Goal: Task Accomplishment & Management: Use online tool/utility

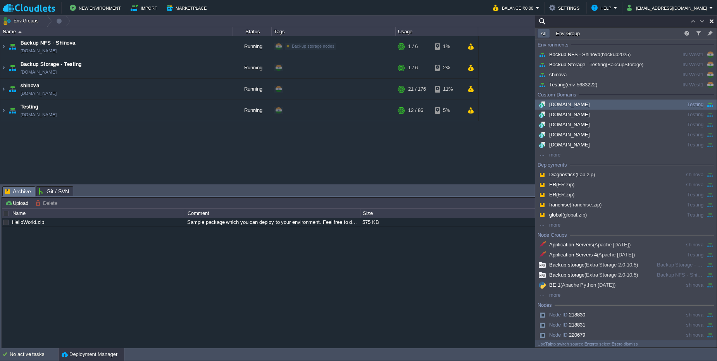
paste input "221889"
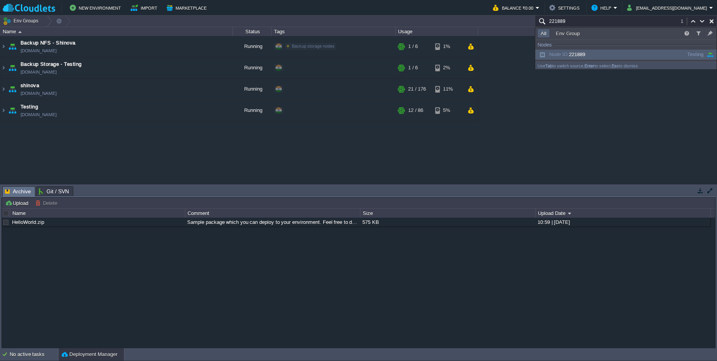
scroll to position [124, 0]
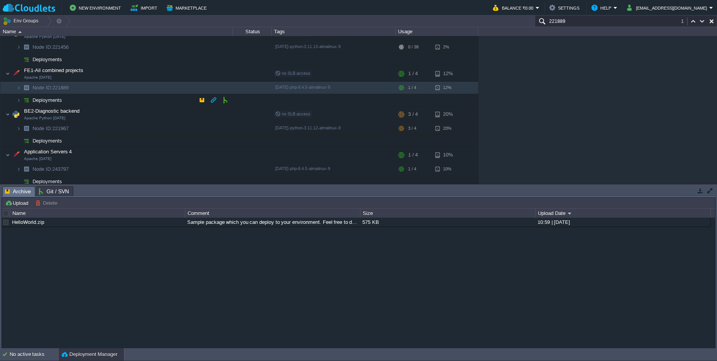
type input "221889"
click at [24, 102] on img at bounding box center [26, 100] width 11 height 12
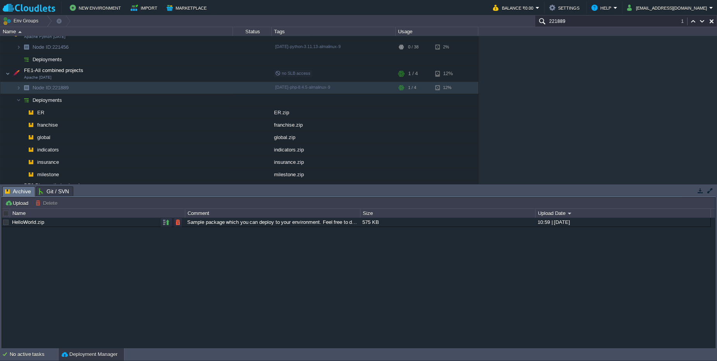
click at [55, 222] on div "HelloWorld.zip" at bounding box center [97, 222] width 174 height 9
click at [28, 222] on link "HelloWorld.zip" at bounding box center [28, 222] width 32 height 6
click at [166, 225] on button "button" at bounding box center [166, 222] width 7 height 7
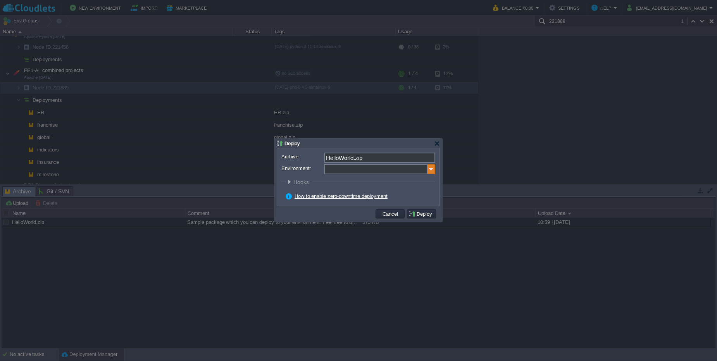
click at [435, 170] on img at bounding box center [432, 169] width 8 height 10
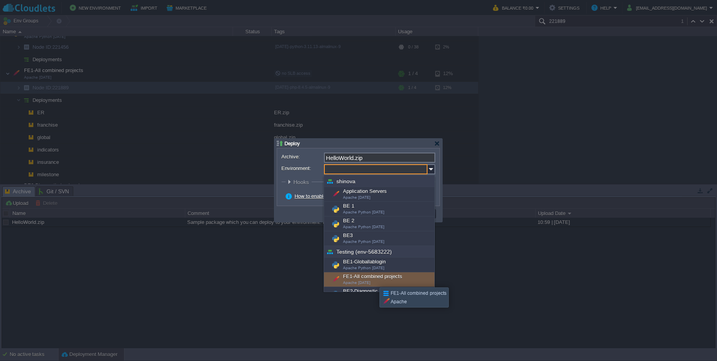
click at [374, 281] on div "FE1-All combined projects Apache 2.4.63" at bounding box center [379, 280] width 110 height 15
type input "FE1-All combined projects (Testing (env-5683222))"
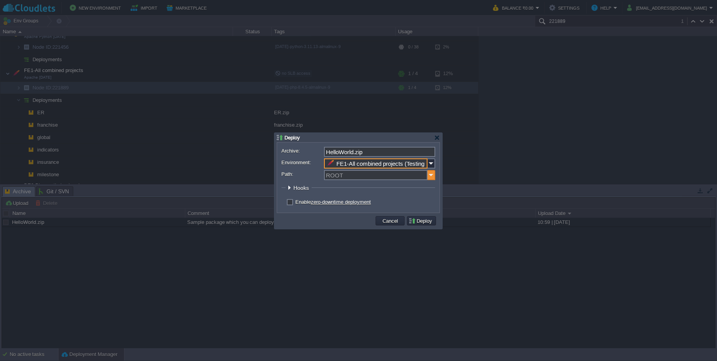
click at [428, 179] on img at bounding box center [432, 175] width 8 height 10
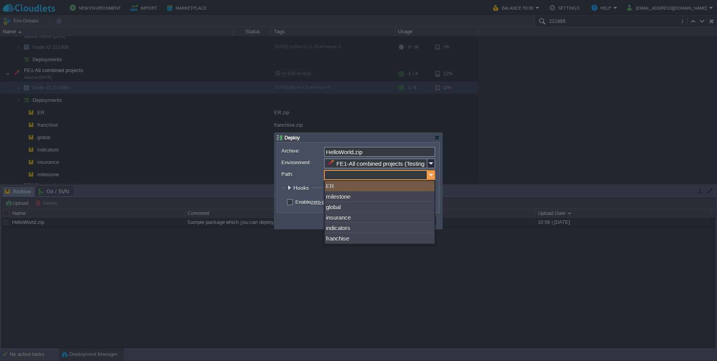
click at [434, 176] on img at bounding box center [432, 175] width 8 height 10
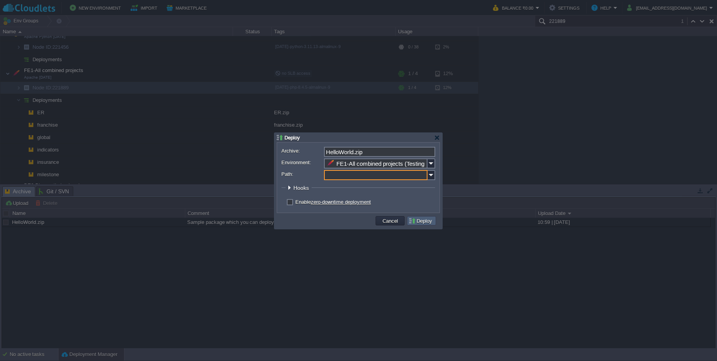
type input "ROOT"
click at [416, 221] on button "Deploy" at bounding box center [422, 220] width 26 height 7
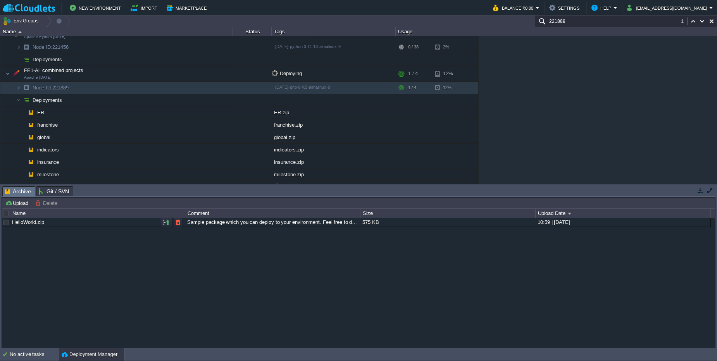
scroll to position [131, 0]
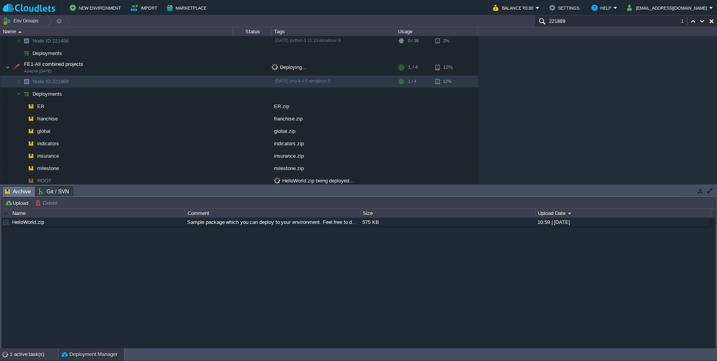
click at [30, 351] on div "1 active task(s)" at bounding box center [34, 355] width 48 height 12
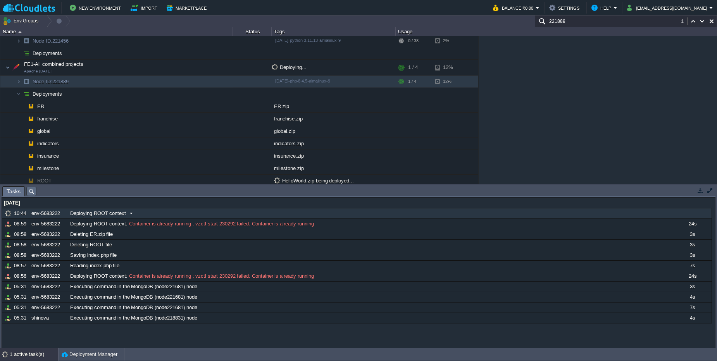
click at [119, 216] on span "Deploying ROOT context" at bounding box center [98, 213] width 56 height 7
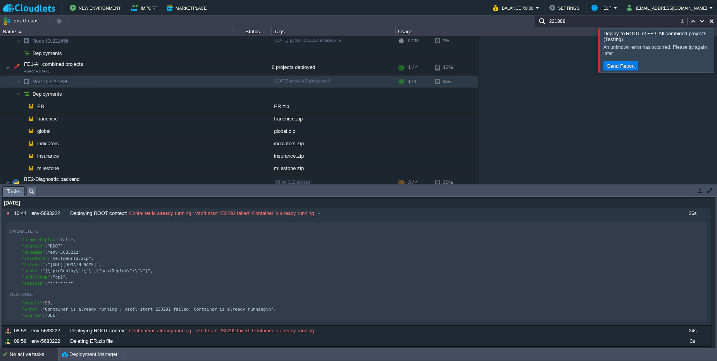
click at [567, 20] on input "221889" at bounding box center [626, 21] width 182 height 11
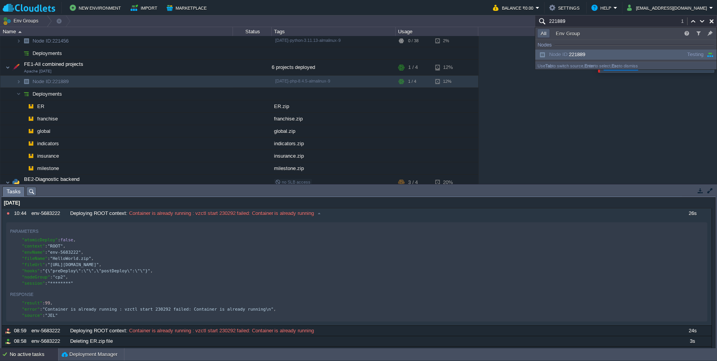
click at [567, 20] on input "221889" at bounding box center [626, 21] width 182 height 11
paste input "30292"
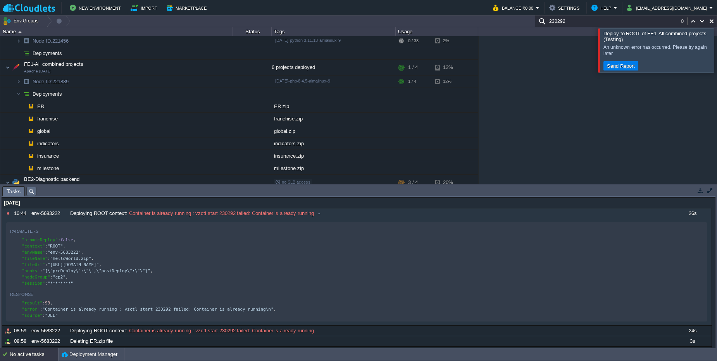
click at [717, 51] on div at bounding box center [727, 50] width 0 height 44
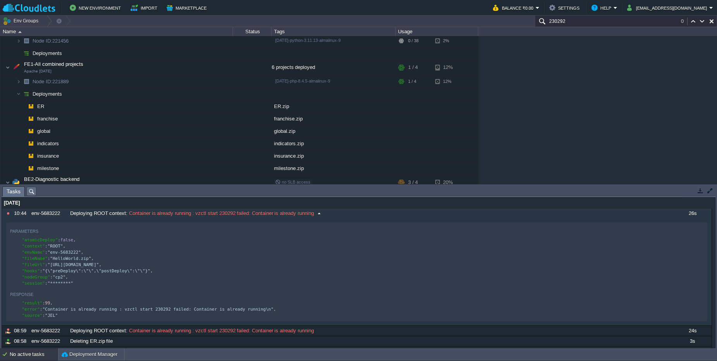
click at [33, 357] on div "No active tasks" at bounding box center [34, 355] width 48 height 12
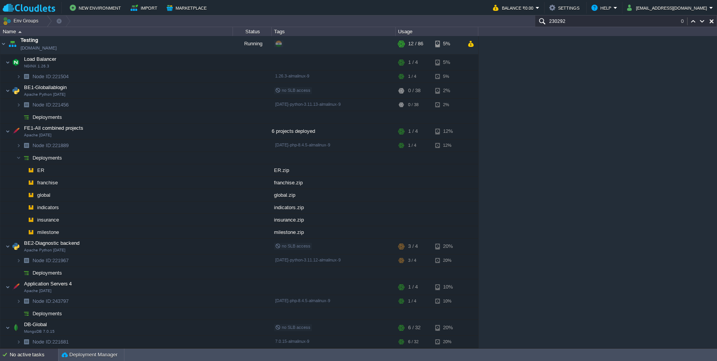
scroll to position [67, 0]
click at [7, 135] on img at bounding box center [7, 132] width 5 height 16
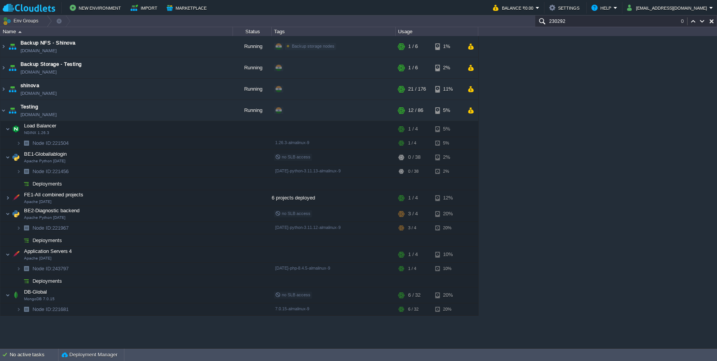
paste input "21889"
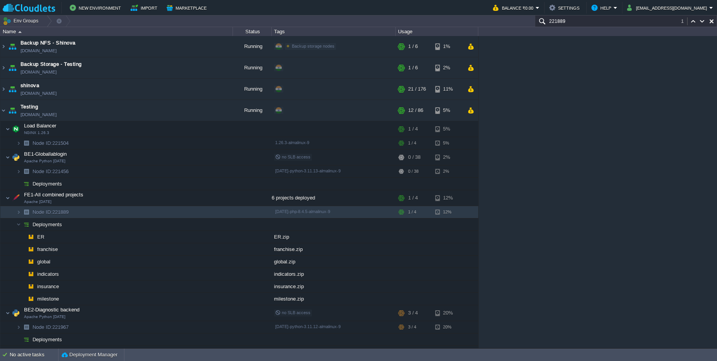
paste input "30292"
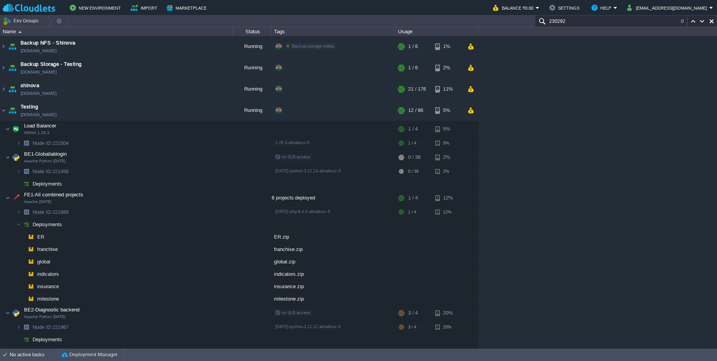
paste input "21456"
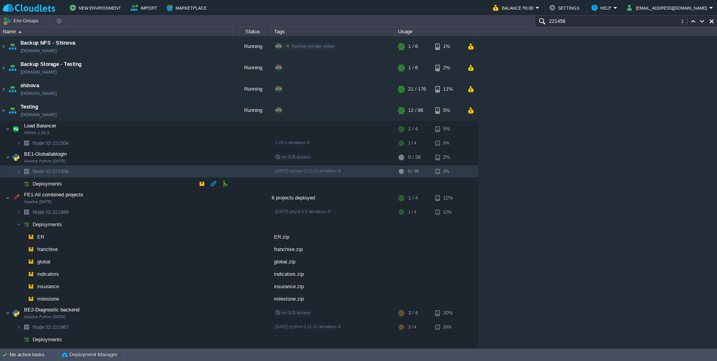
type input "221456"
click at [28, 184] on img at bounding box center [26, 184] width 11 height 12
click at [27, 184] on img at bounding box center [26, 184] width 11 height 12
click at [36, 182] on span "Deployments" at bounding box center [47, 184] width 31 height 7
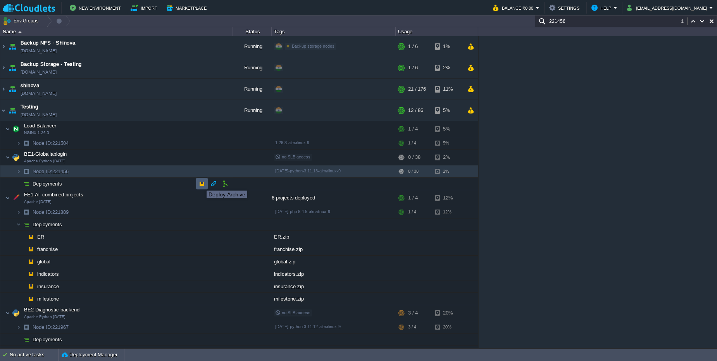
click at [201, 184] on button "button" at bounding box center [201, 183] width 7 height 7
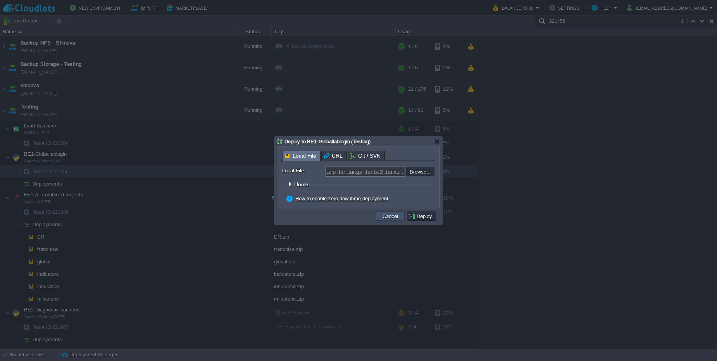
click at [395, 216] on button "Cancel" at bounding box center [390, 216] width 20 height 7
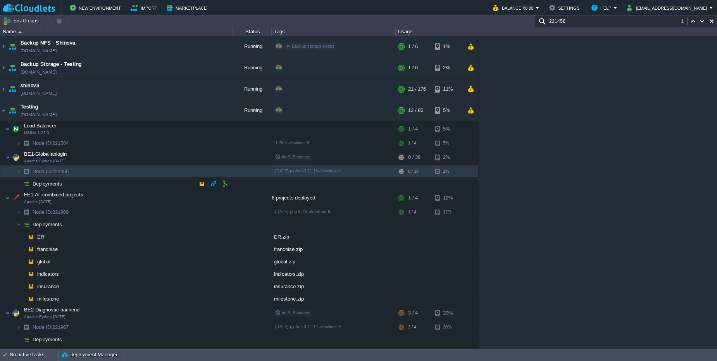
click at [24, 187] on img at bounding box center [26, 184] width 11 height 12
click at [81, 359] on button "Deployment Manager" at bounding box center [90, 355] width 56 height 8
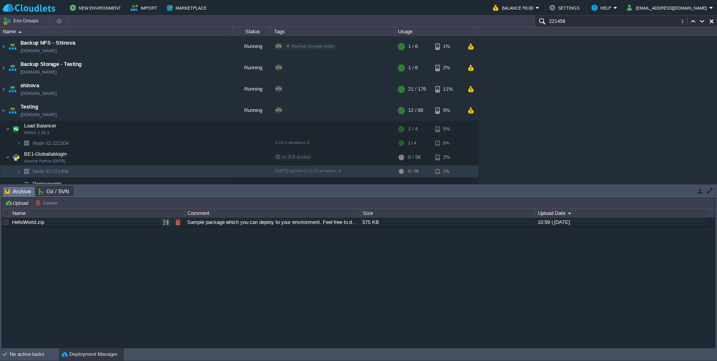
click at [55, 223] on div "HelloWorld.zip" at bounding box center [97, 222] width 174 height 9
click at [63, 224] on div "HelloWorld.zip" at bounding box center [97, 222] width 174 height 9
click at [22, 205] on button "Upload" at bounding box center [18, 203] width 26 height 7
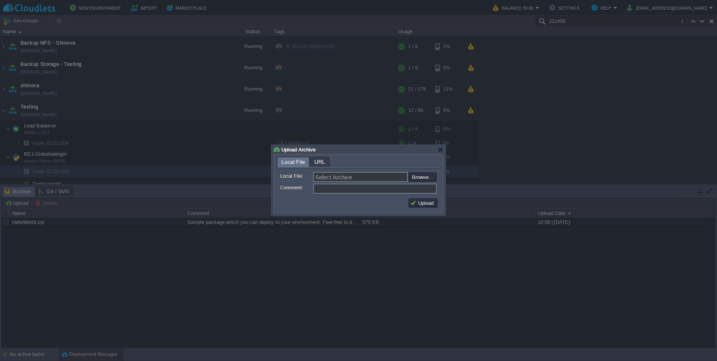
click at [437, 151] on div "Upload Archive" at bounding box center [359, 149] width 170 height 9
click at [438, 151] on div at bounding box center [441, 150] width 6 height 6
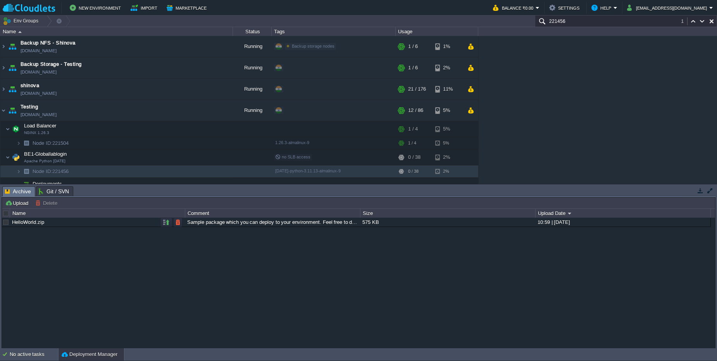
click at [93, 219] on div "HelloWorld.zip" at bounding box center [97, 222] width 174 height 9
click at [162, 221] on td at bounding box center [166, 222] width 12 height 9
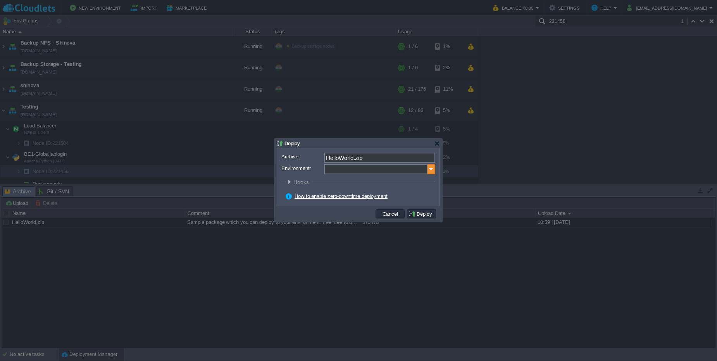
click at [434, 173] on img at bounding box center [432, 169] width 8 height 10
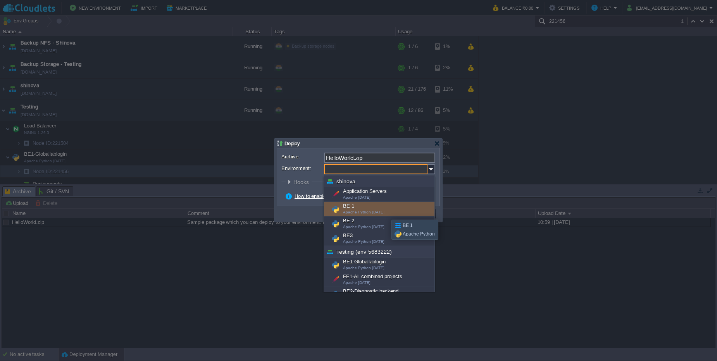
click at [386, 213] on div "BE 1 Apache Python 2.4.63" at bounding box center [379, 209] width 110 height 15
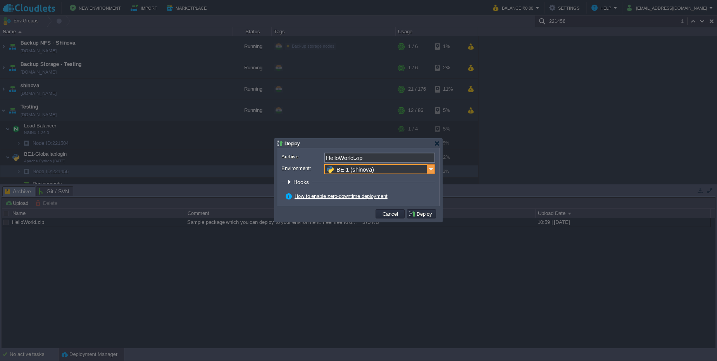
click at [429, 174] on img at bounding box center [432, 169] width 8 height 10
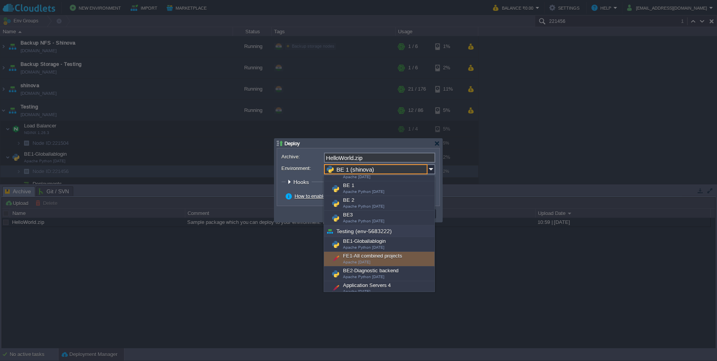
scroll to position [25, 0]
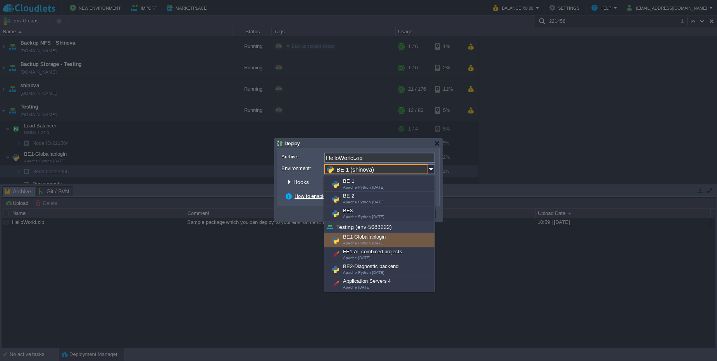
click at [370, 243] on span "Apache Python [DATE]" at bounding box center [363, 243] width 41 height 4
type input "BE1-Globallablogin (Testing (env-5683222))"
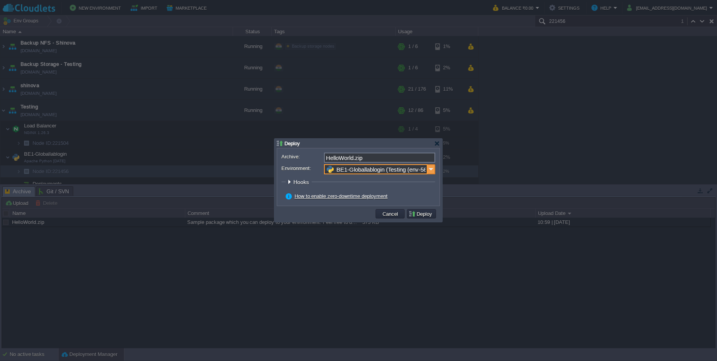
click at [431, 173] on img at bounding box center [432, 169] width 8 height 10
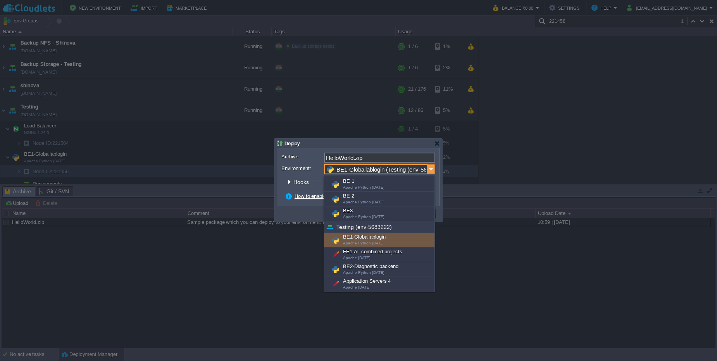
scroll to position [0, 0]
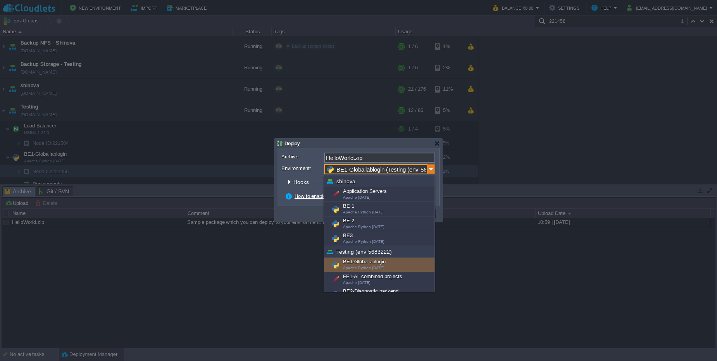
click at [431, 173] on img at bounding box center [432, 169] width 8 height 10
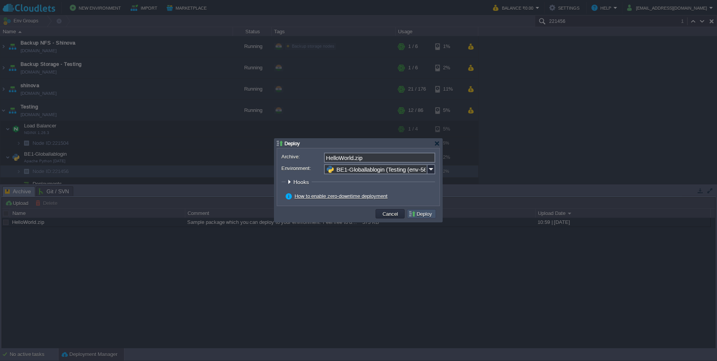
click at [419, 214] on button "Deploy" at bounding box center [422, 214] width 26 height 7
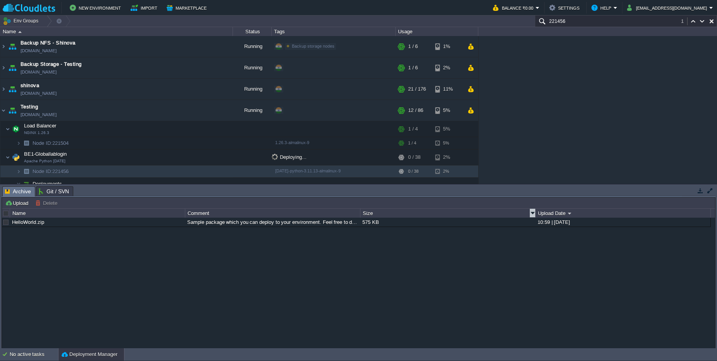
scroll to position [16, 0]
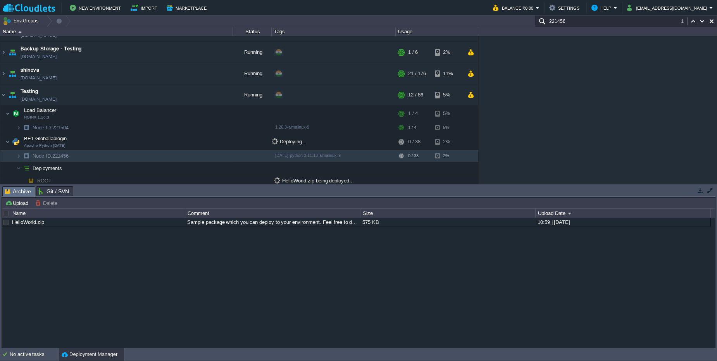
click at [99, 359] on div "Deployment Manager" at bounding box center [92, 355] width 66 height 12
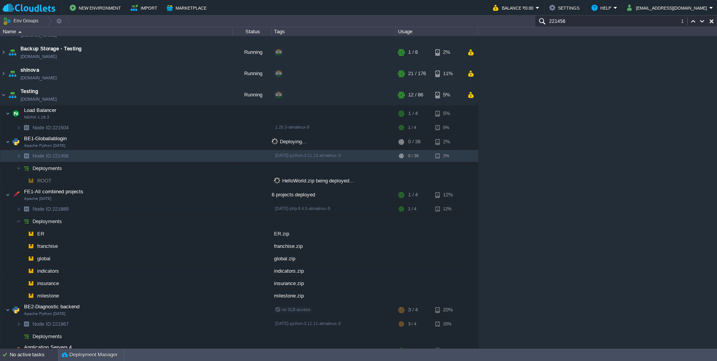
click at [24, 360] on div "No active tasks" at bounding box center [34, 355] width 48 height 12
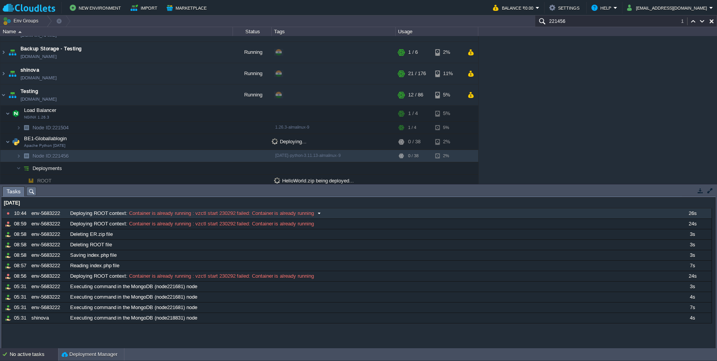
click at [444, 213] on div "Deploying ROOT context : Container is already running : vzctl start 230292 fail…" at bounding box center [370, 214] width 604 height 10
click at [26, 357] on div "No active tasks" at bounding box center [34, 355] width 48 height 12
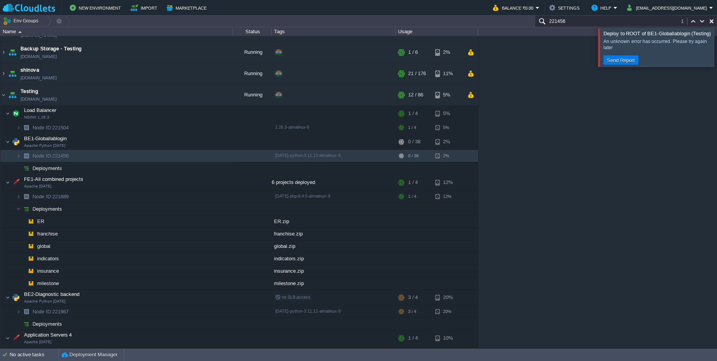
click at [625, 42] on div "An unknown error has occurred. Please try again later" at bounding box center [659, 44] width 110 height 16
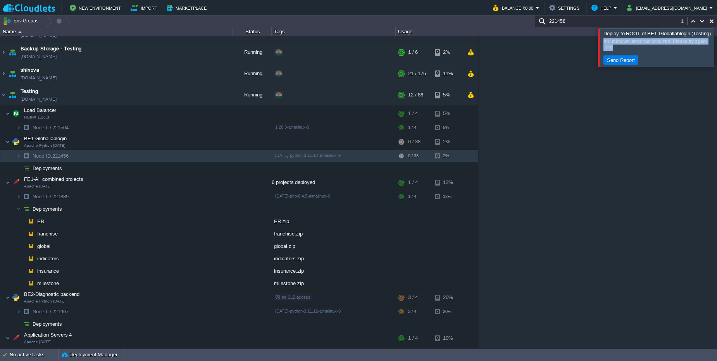
click at [625, 42] on div "An unknown error has occurred. Please try again later" at bounding box center [659, 44] width 110 height 16
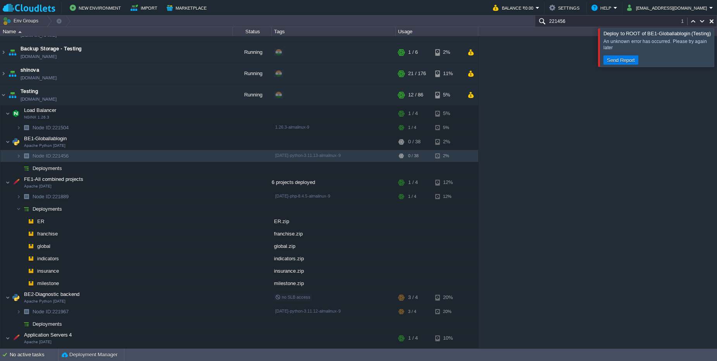
click at [625, 42] on div "An unknown error has occurred. Please try again later" at bounding box center [659, 44] width 110 height 16
click at [650, 49] on div "An unknown error has occurred. Please try again later" at bounding box center [658, 44] width 109 height 12
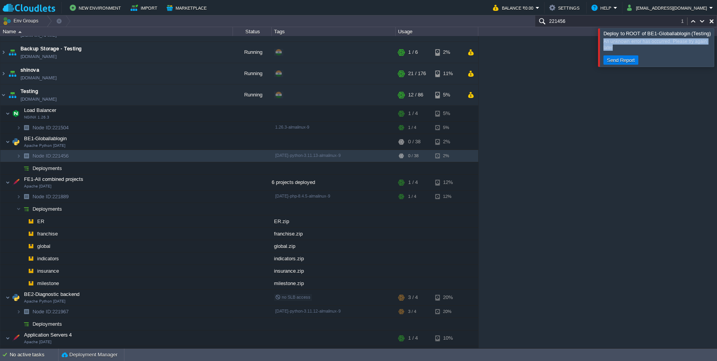
click at [650, 49] on div "An unknown error has occurred. Please try again later" at bounding box center [658, 44] width 109 height 12
click at [25, 357] on div "No active tasks" at bounding box center [34, 355] width 48 height 12
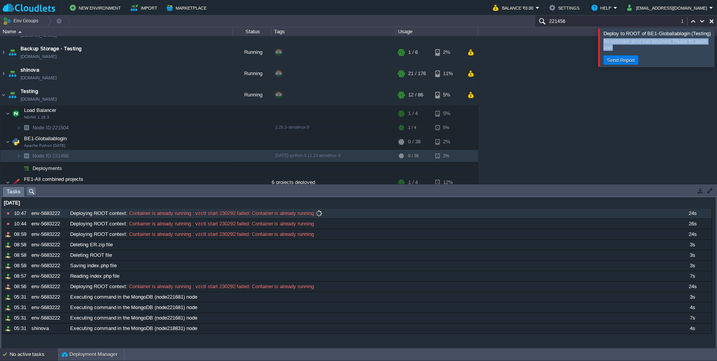
click at [152, 214] on span "Container is already running : vzctl start 230292 failed: Container is already …" at bounding box center [221, 213] width 186 height 7
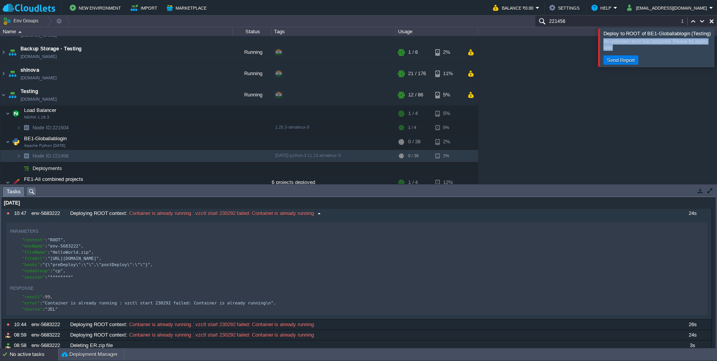
click at [354, 212] on div "Deploying ROOT context : Container is already running : vzctl start 230292 fail…" at bounding box center [370, 214] width 604 height 10
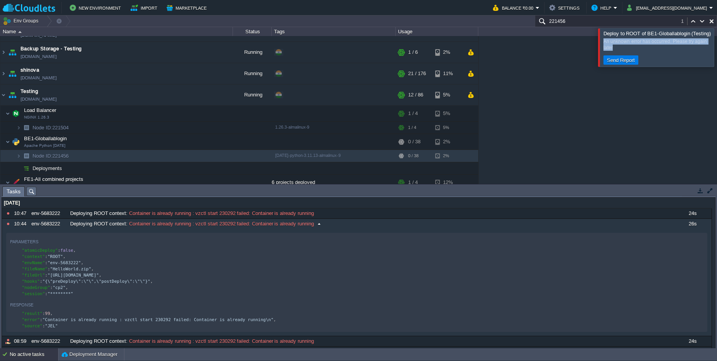
click at [200, 224] on span "Container is already running : vzctl start 230292 failed: Container is already …" at bounding box center [221, 224] width 186 height 7
type textarea ""fileName": "HelloWorld.zip","
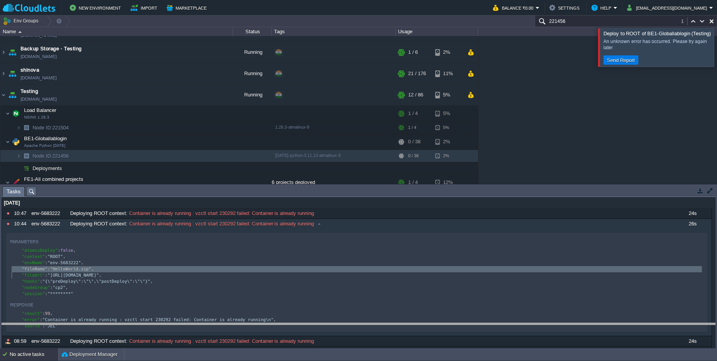
drag, startPoint x: 617, startPoint y: 190, endPoint x: 610, endPoint y: 327, distance: 137.0
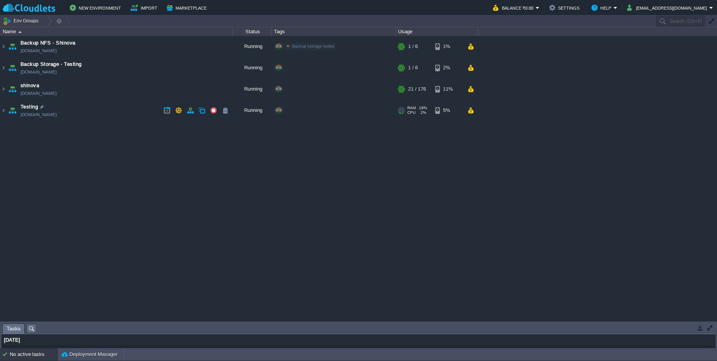
click at [91, 109] on td "Testing env-5683222.in1.cloudlets.co.in" at bounding box center [116, 110] width 233 height 21
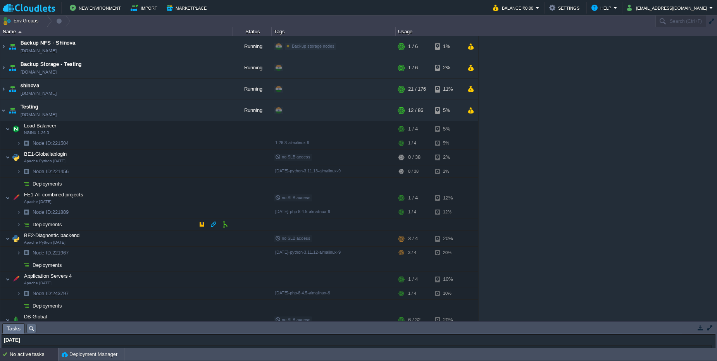
click at [32, 229] on td "Deployments" at bounding box center [116, 225] width 233 height 12
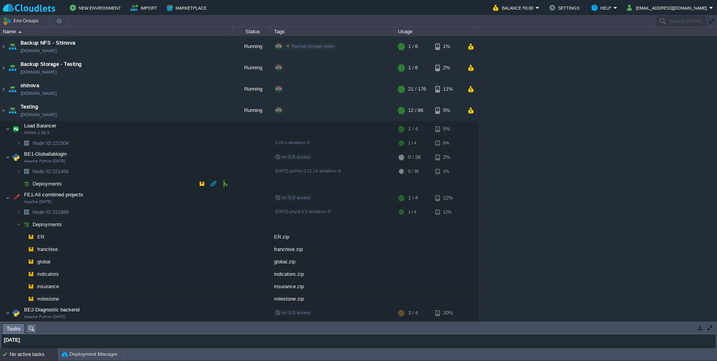
click at [36, 185] on span "Deployments" at bounding box center [47, 184] width 31 height 7
click at [124, 184] on td "Deployments" at bounding box center [116, 184] width 233 height 12
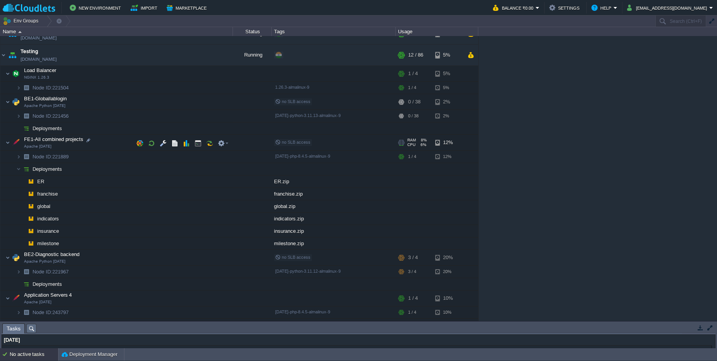
scroll to position [47, 0]
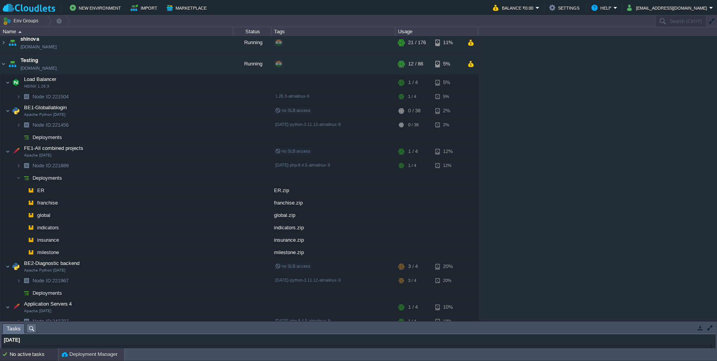
click at [85, 356] on button "Deployment Manager" at bounding box center [90, 355] width 56 height 8
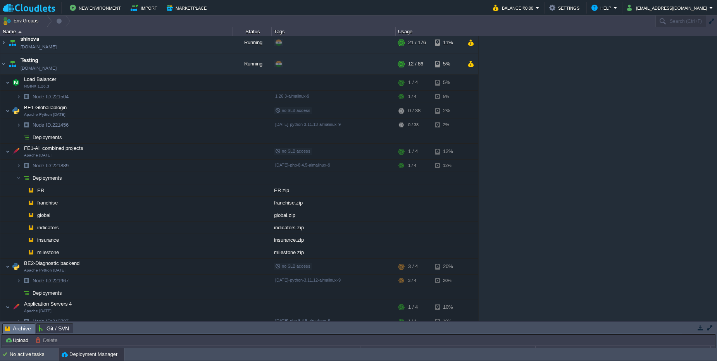
click at [73, 357] on button "Deployment Manager" at bounding box center [90, 355] width 56 height 8
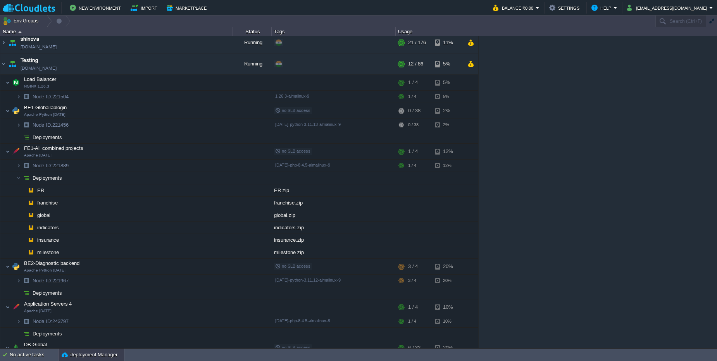
click at [73, 357] on button "Deployment Manager" at bounding box center [90, 355] width 56 height 8
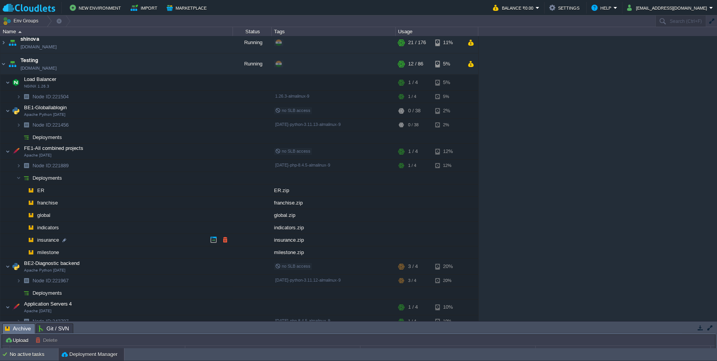
drag, startPoint x: 108, startPoint y: 336, endPoint x: 114, endPoint y: 323, distance: 14.4
click at [109, 246] on div "Env Groups Search (Ctrl+F) auto-gen Name Status Tags Usage Backup NFS - Shinova…" at bounding box center [358, 182] width 717 height 333
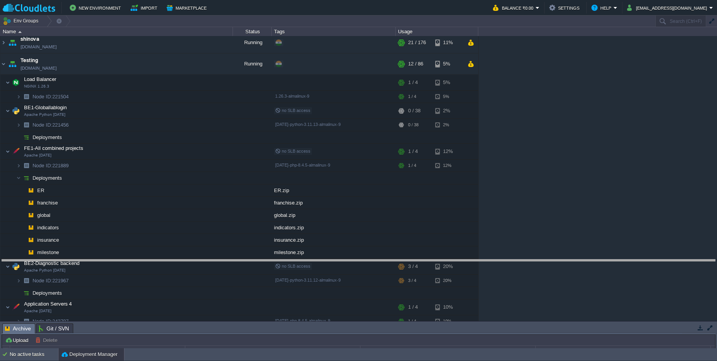
drag, startPoint x: 115, startPoint y: 330, endPoint x: 127, endPoint y: 192, distance: 137.8
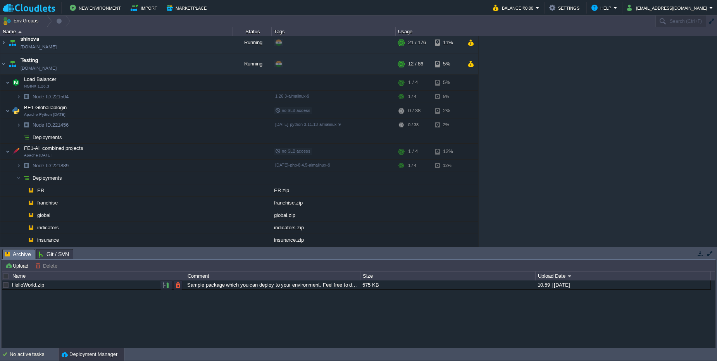
click at [76, 286] on div "HelloWorld.zip" at bounding box center [97, 285] width 174 height 9
click at [169, 285] on button "button" at bounding box center [166, 285] width 7 height 7
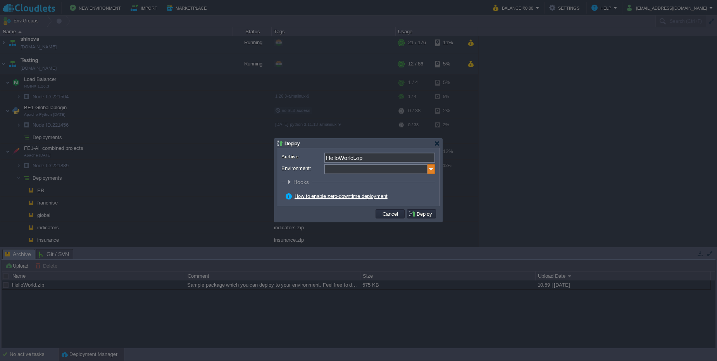
click at [431, 171] on img at bounding box center [432, 169] width 8 height 10
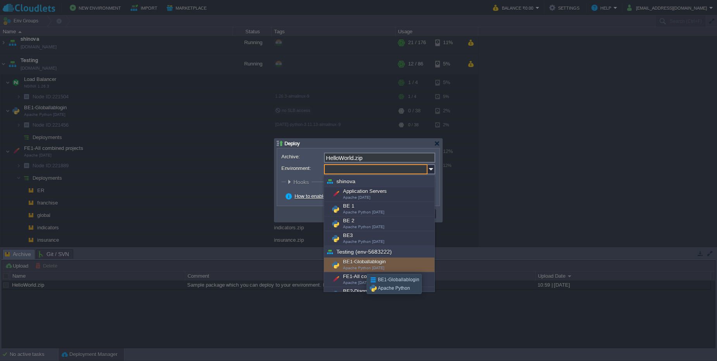
click at [361, 267] on span "Apache Python [DATE]" at bounding box center [363, 268] width 41 height 4
type input "BE1-Globallablogin (Testing (env-5683222))"
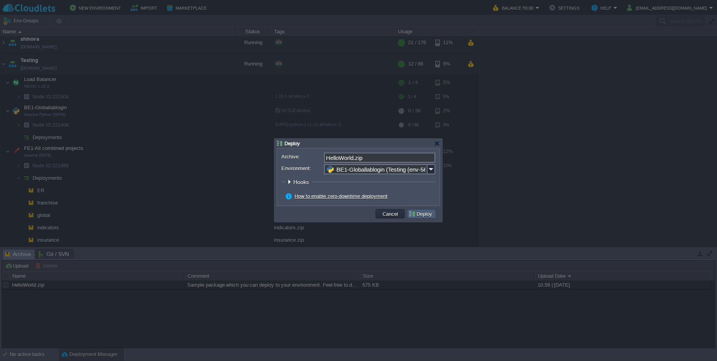
click at [424, 218] on td "Deploy" at bounding box center [421, 213] width 29 height 9
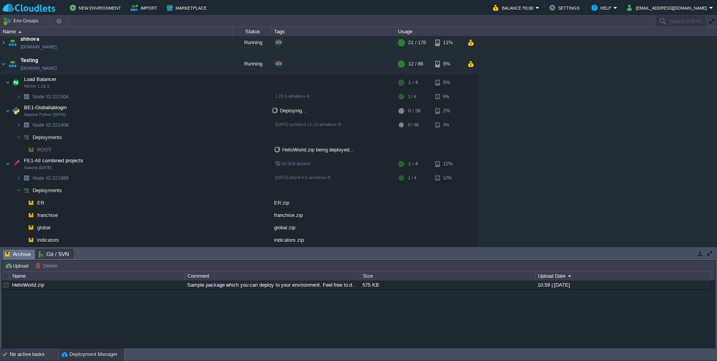
click at [43, 354] on div "No active tasks" at bounding box center [34, 355] width 48 height 12
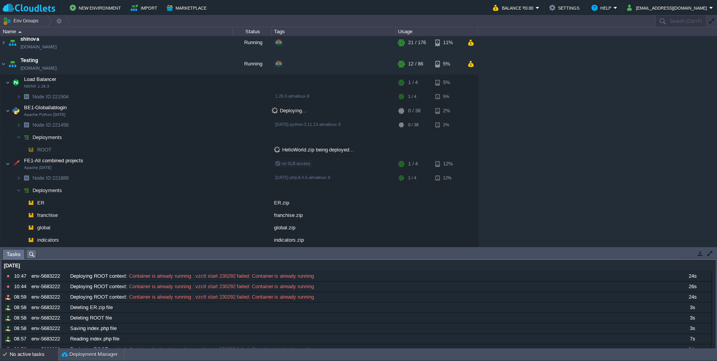
click at [43, 354] on div "No active tasks" at bounding box center [34, 355] width 48 height 12
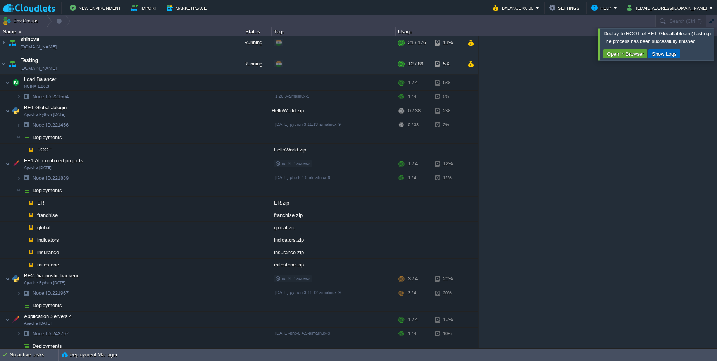
click at [662, 57] on button "Show Logs" at bounding box center [664, 53] width 29 height 7
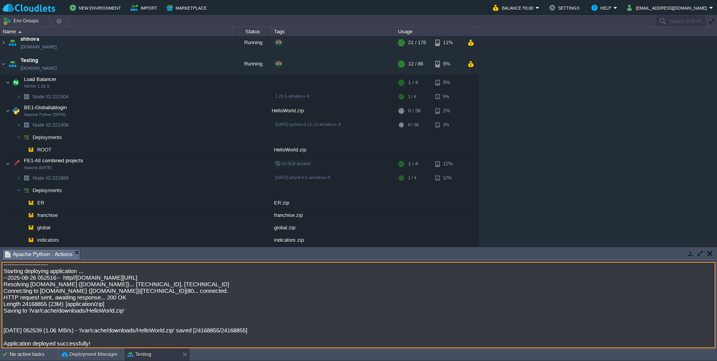
scroll to position [0, 0]
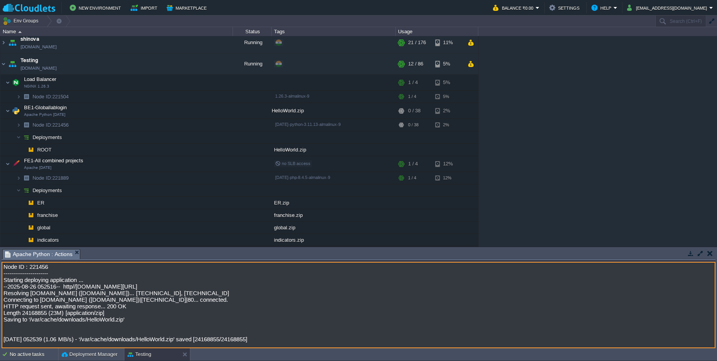
drag, startPoint x: 101, startPoint y: 345, endPoint x: 19, endPoint y: 265, distance: 114.0
click at [20, 265] on textarea "Node ID : 221456 ----------------------- Starting deploying application ... --2…" at bounding box center [359, 305] width 714 height 86
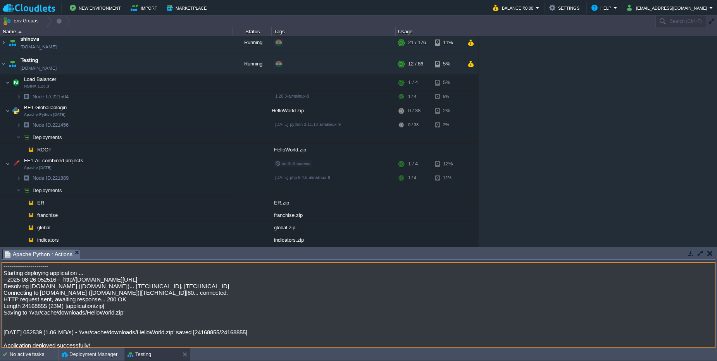
scroll to position [9, 0]
click at [250, 297] on textarea "Node ID : 221456 ----------------------- Starting deploying application ... --2…" at bounding box center [359, 305] width 714 height 86
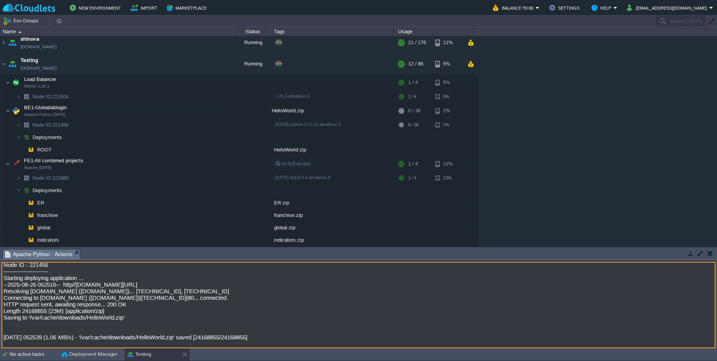
scroll to position [0, 0]
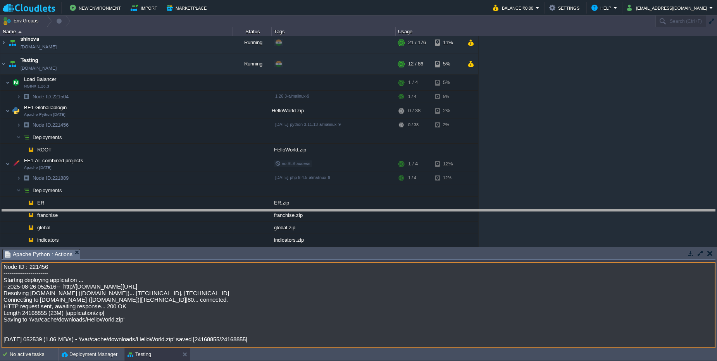
drag, startPoint x: 226, startPoint y: 259, endPoint x: 228, endPoint y: 219, distance: 40.0
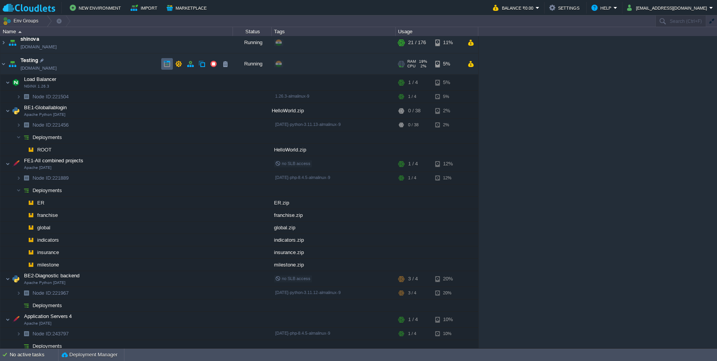
click at [162, 64] on td at bounding box center [167, 64] width 12 height 12
click at [214, 64] on button "button" at bounding box center [213, 63] width 7 height 7
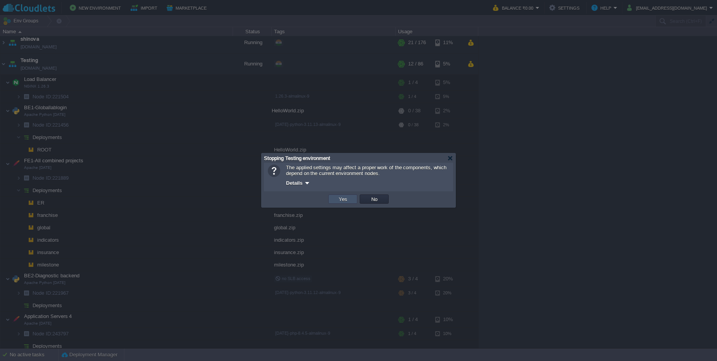
click at [338, 199] on button "Yes" at bounding box center [343, 199] width 13 height 7
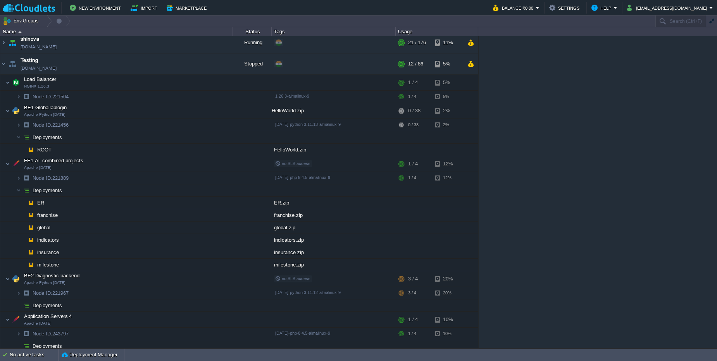
click at [42, 189] on span "Deployments" at bounding box center [47, 190] width 31 height 7
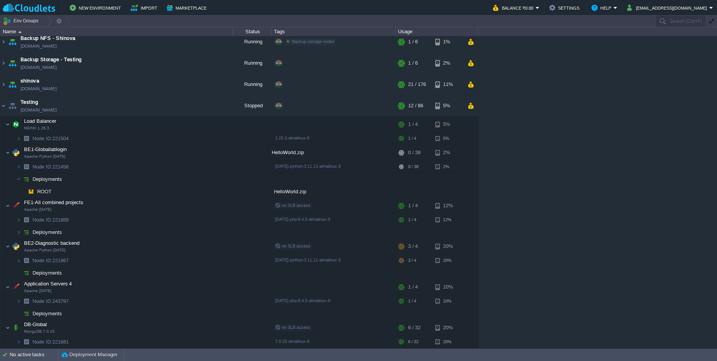
scroll to position [5, 0]
click at [110, 356] on button "Deployment Manager" at bounding box center [90, 355] width 56 height 8
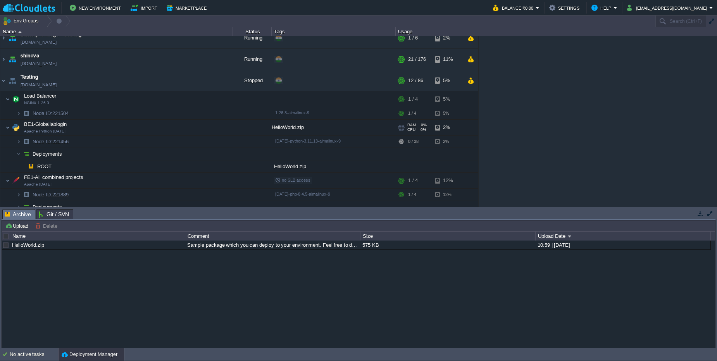
scroll to position [51, 0]
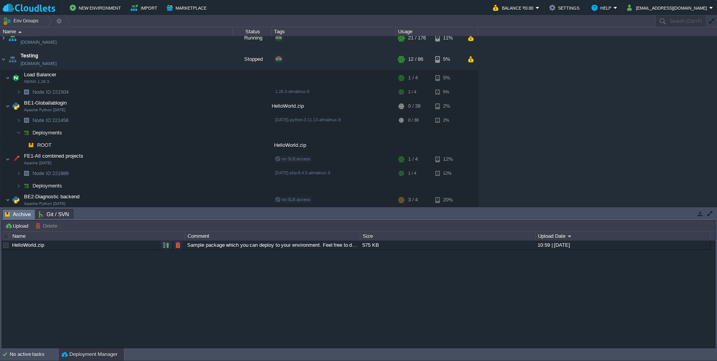
click at [68, 246] on div "HelloWorld.zip" at bounding box center [97, 245] width 174 height 9
click at [165, 245] on button "button" at bounding box center [166, 245] width 7 height 7
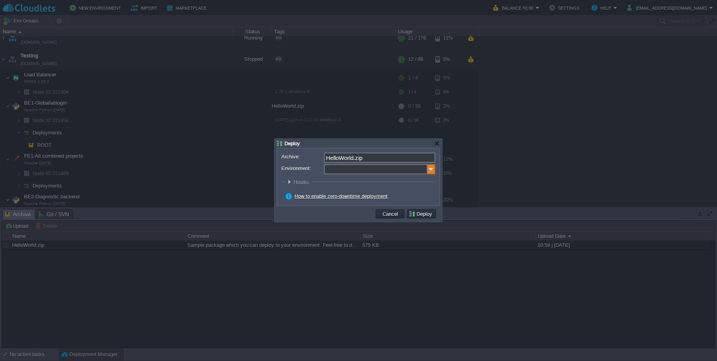
click at [431, 171] on img at bounding box center [432, 169] width 8 height 10
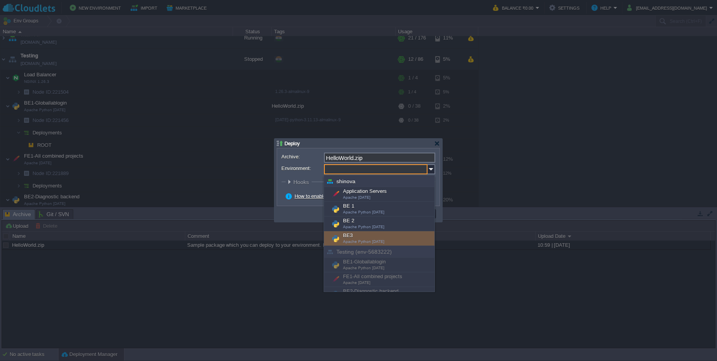
click at [361, 255] on div "Testing (env-5683222)" at bounding box center [379, 252] width 110 height 12
click at [359, 266] on span "Apache Python [DATE]" at bounding box center [363, 268] width 41 height 4
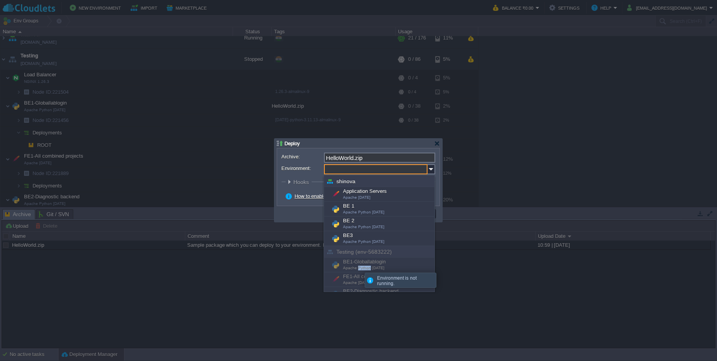
click at [359, 266] on span "Apache Python [DATE]" at bounding box center [363, 268] width 41 height 4
click at [359, 268] on span "Apache Python [DATE]" at bounding box center [363, 268] width 41 height 4
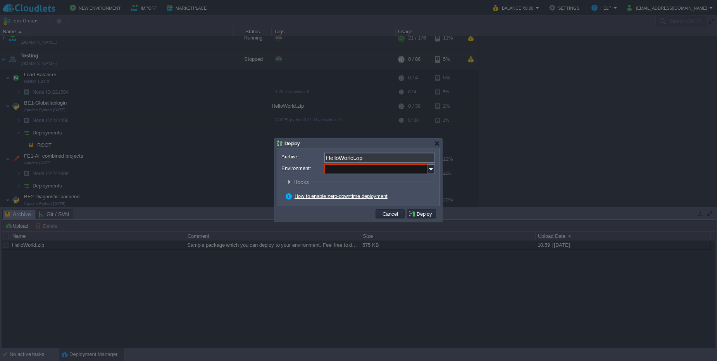
click at [227, 149] on div at bounding box center [358, 180] width 717 height 361
click at [430, 169] on img at bounding box center [432, 169] width 8 height 10
click at [435, 146] on div at bounding box center [437, 144] width 6 height 6
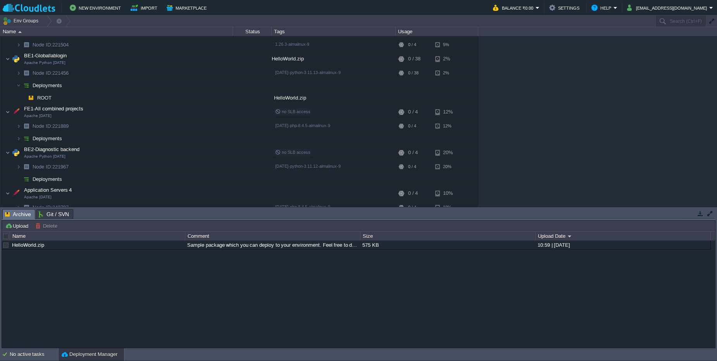
scroll to position [5, 0]
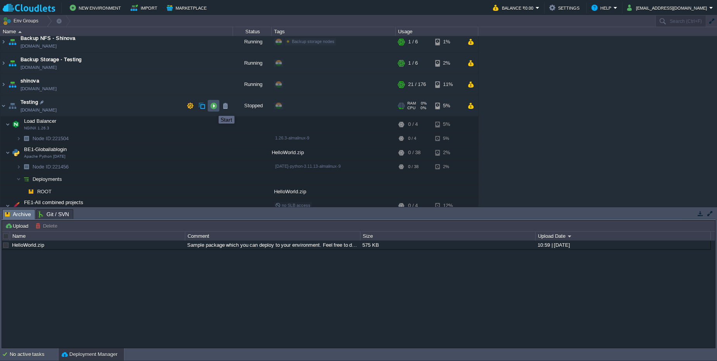
click at [213, 109] on button "button" at bounding box center [213, 105] width 7 height 7
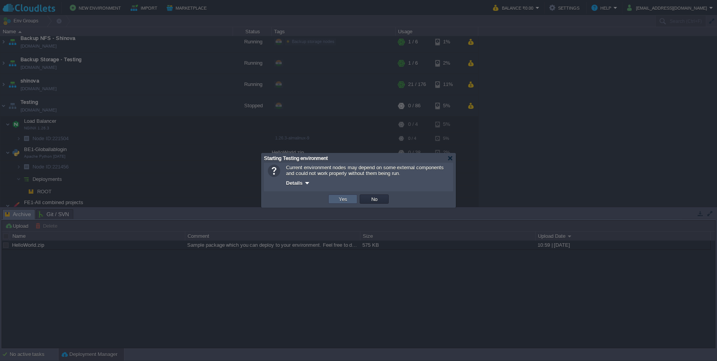
click at [337, 203] on td "Yes" at bounding box center [342, 199] width 29 height 9
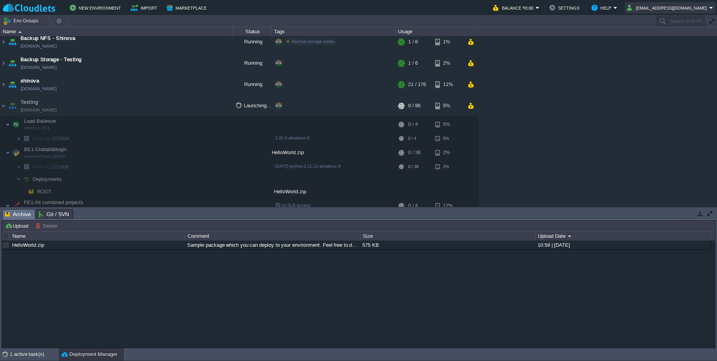
click at [674, 10] on button "admin@winovm.com" at bounding box center [668, 7] width 82 height 9
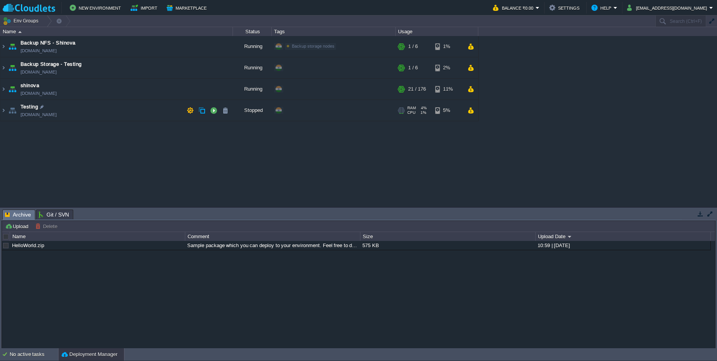
click at [119, 112] on td "Testing [DOMAIN_NAME]" at bounding box center [116, 110] width 233 height 21
click at [106, 113] on td "Testing env-5683222.in1.cloudlets.co.in" at bounding box center [116, 110] width 233 height 21
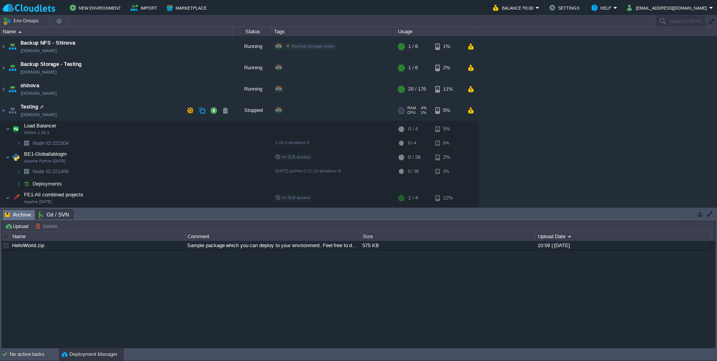
click at [106, 111] on td "Testing [DOMAIN_NAME]" at bounding box center [116, 110] width 233 height 21
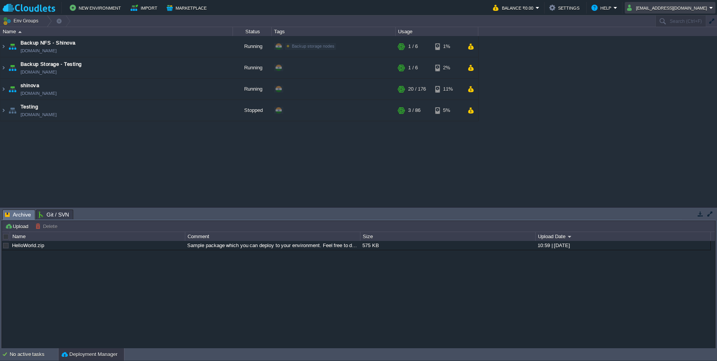
click at [671, 3] on button "[EMAIL_ADDRESS][DOMAIN_NAME]" at bounding box center [668, 7] width 82 height 9
click at [665, 38] on span "Sign out" at bounding box center [669, 41] width 19 height 6
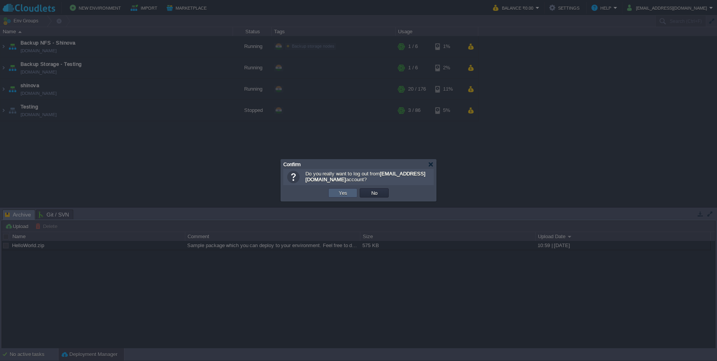
click at [347, 197] on td "Yes" at bounding box center [342, 192] width 29 height 9
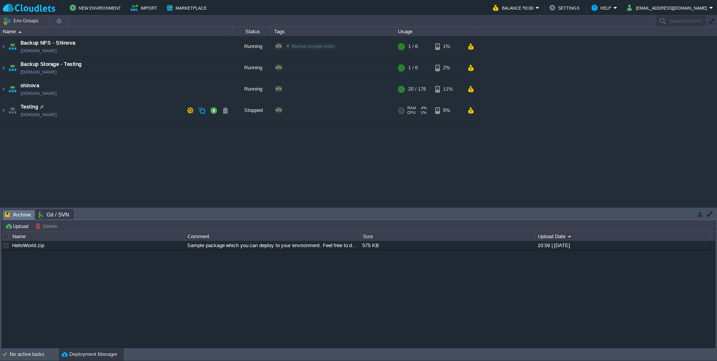
click at [137, 110] on td "Testing [DOMAIN_NAME]" at bounding box center [116, 110] width 233 height 21
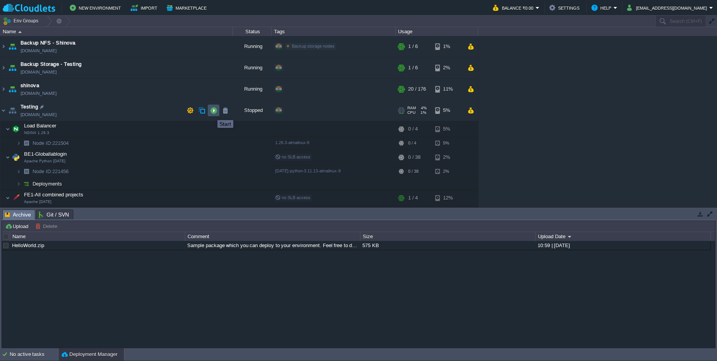
click at [212, 113] on button "button" at bounding box center [213, 110] width 7 height 7
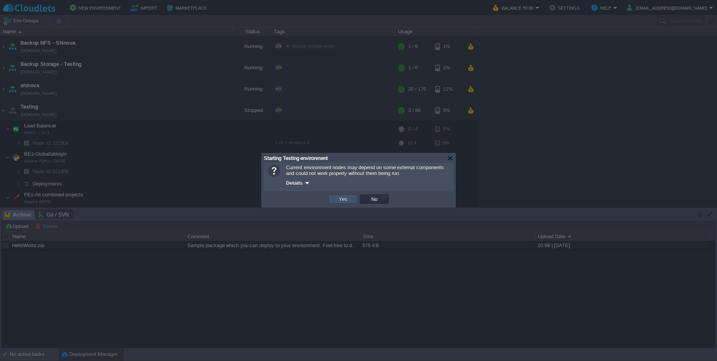
click at [338, 198] on button "Yes" at bounding box center [343, 199] width 13 height 7
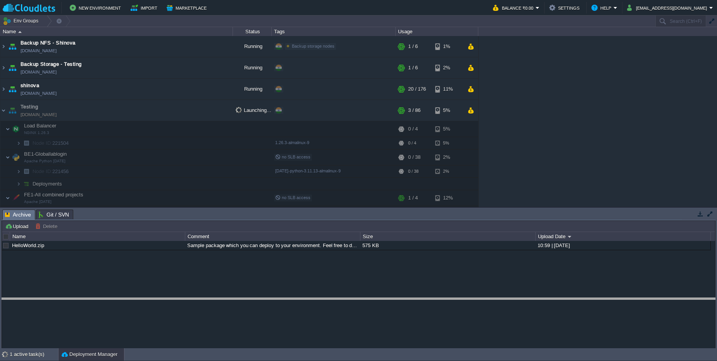
drag, startPoint x: 116, startPoint y: 209, endPoint x: 122, endPoint y: 220, distance: 12.2
click at [116, 297] on body "New Environment Import Marketplace Bonus ₹0.00 Upgrade Account Balance ₹0.00 Se…" at bounding box center [358, 180] width 717 height 361
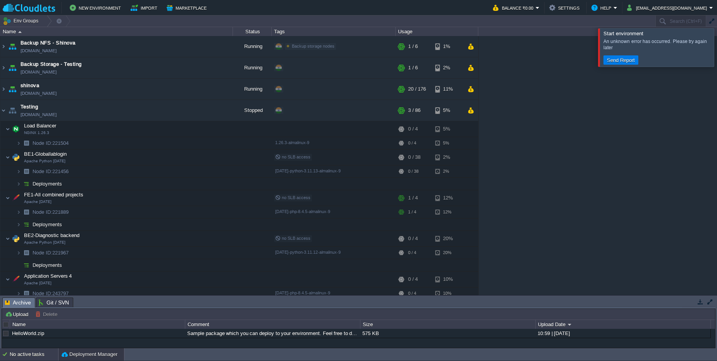
click at [38, 355] on div "No active tasks" at bounding box center [34, 355] width 48 height 12
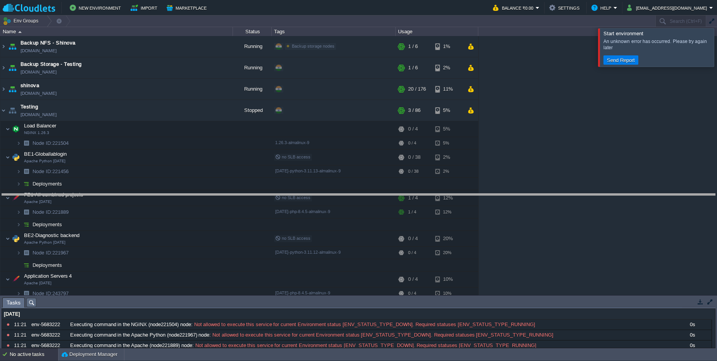
drag, startPoint x: 280, startPoint y: 305, endPoint x: 256, endPoint y: 201, distance: 106.6
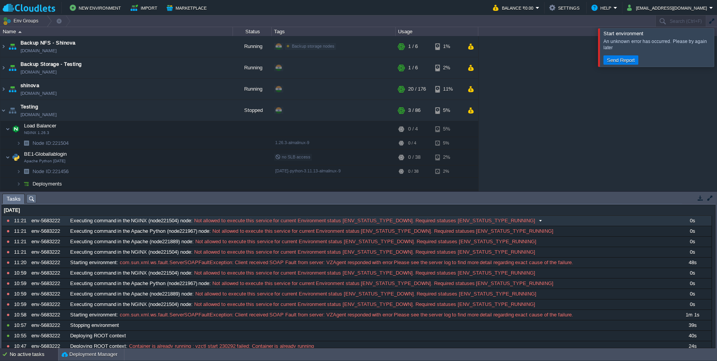
click at [230, 221] on span "Not allowed to execute this service for current Environment status [ENV_STATUS_…" at bounding box center [364, 220] width 343 height 7
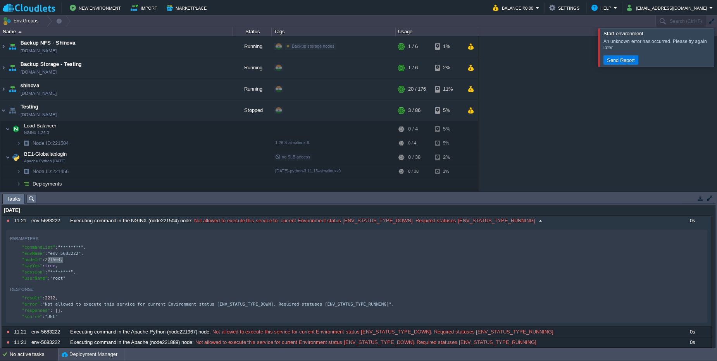
type textarea "221504"
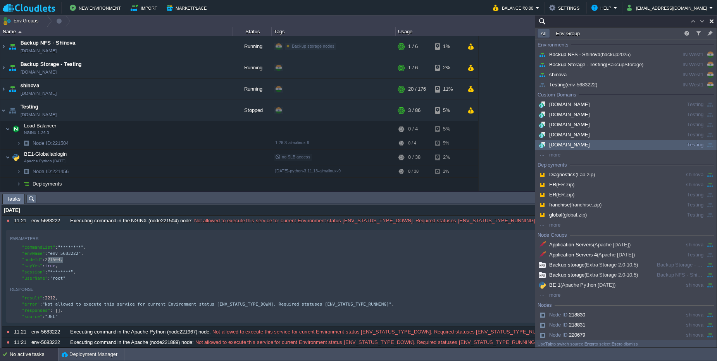
paste input "230339"
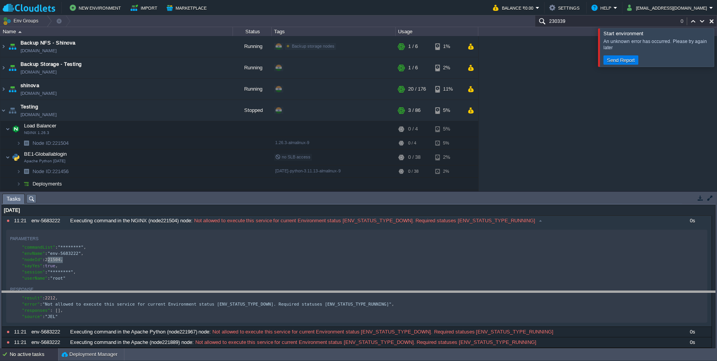
drag, startPoint x: 271, startPoint y: 202, endPoint x: 271, endPoint y: 299, distance: 97.3
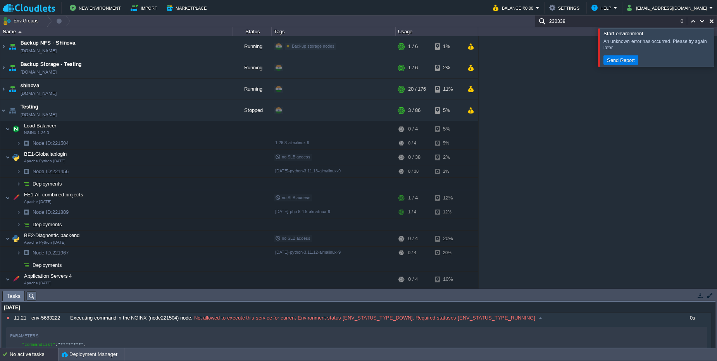
type input "230339"
click at [213, 112] on button "button" at bounding box center [213, 110] width 7 height 7
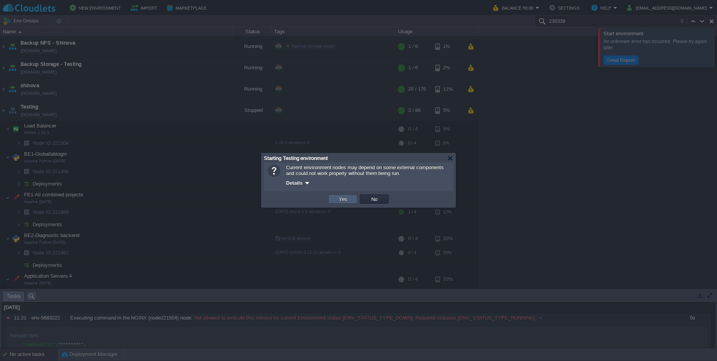
click at [333, 198] on td "Yes" at bounding box center [342, 199] width 29 height 9
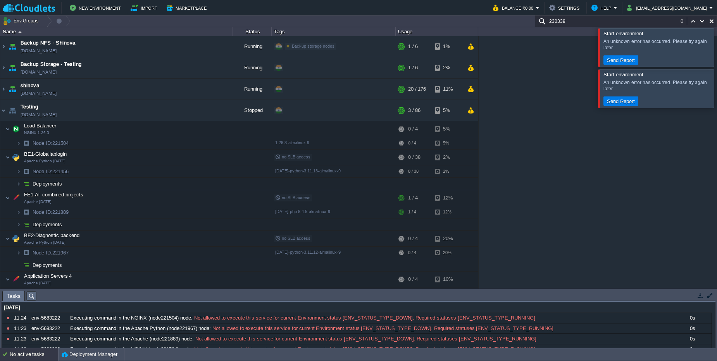
click at [717, 47] on div at bounding box center [727, 47] width 0 height 38
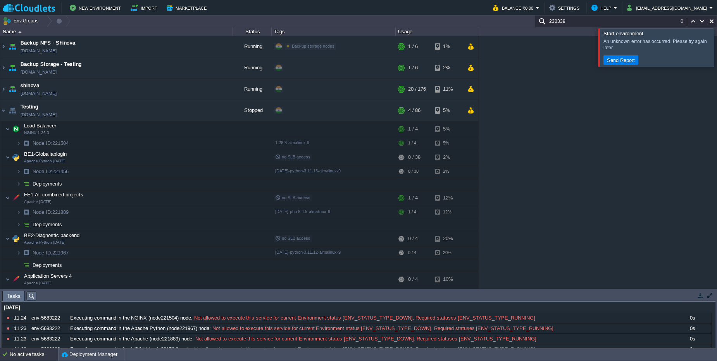
click at [717, 46] on div at bounding box center [727, 47] width 0 height 38
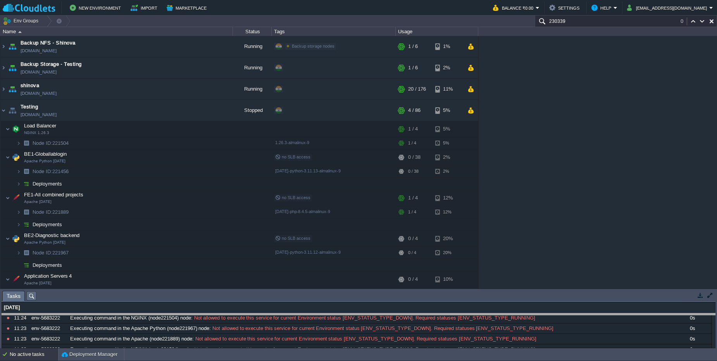
drag, startPoint x: 266, startPoint y: 295, endPoint x: 265, endPoint y: 319, distance: 24.1
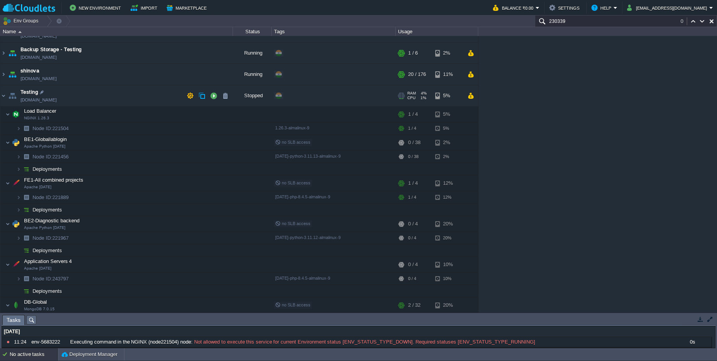
scroll to position [28, 0]
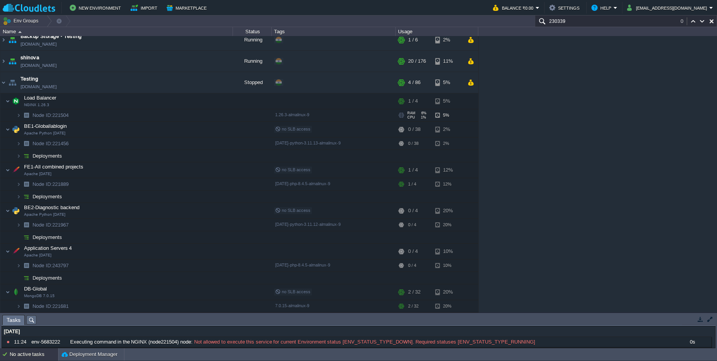
click at [65, 117] on span "Node ID: 221504" at bounding box center [51, 115] width 38 height 7
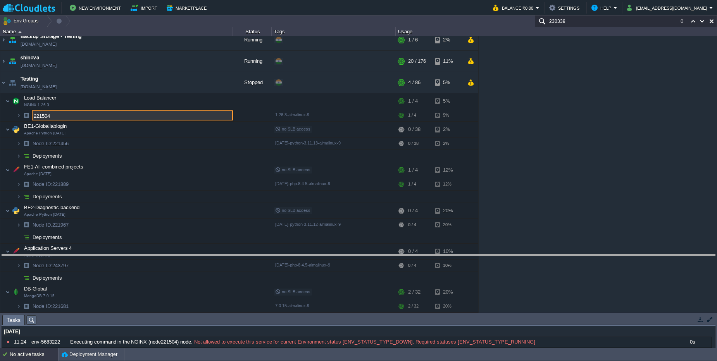
drag, startPoint x: 228, startPoint y: 321, endPoint x: 230, endPoint y: 195, distance: 126.4
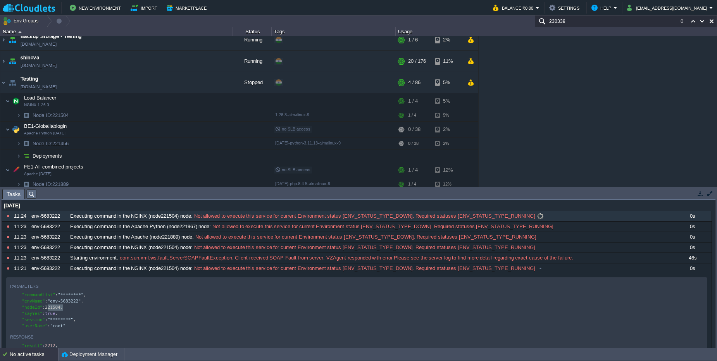
click at [231, 219] on span "Not allowed to execute this service for current Environment status [ENV_STATUS_…" at bounding box center [364, 216] width 343 height 7
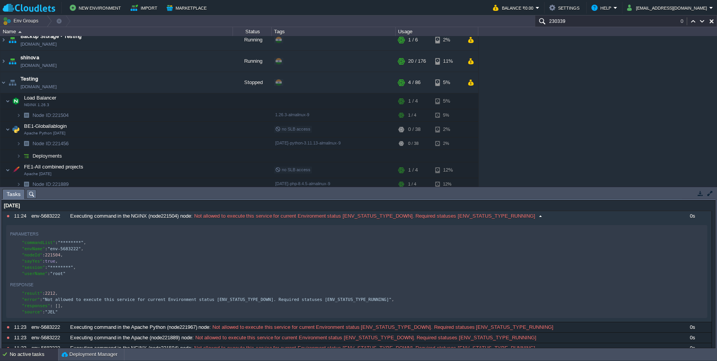
scroll to position [3, 0]
type textarea "221504"
paste input "21504"
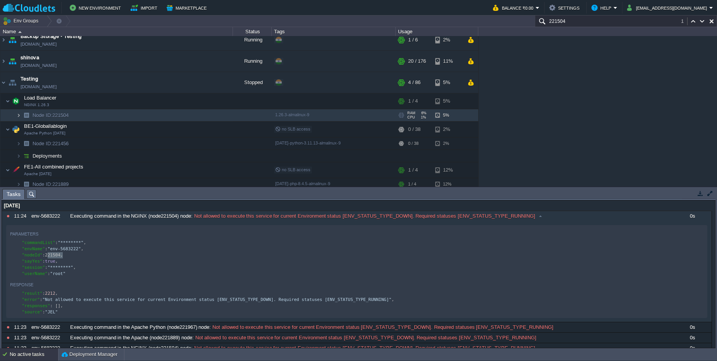
type input "221504"
click at [20, 118] on img at bounding box center [18, 115] width 5 height 12
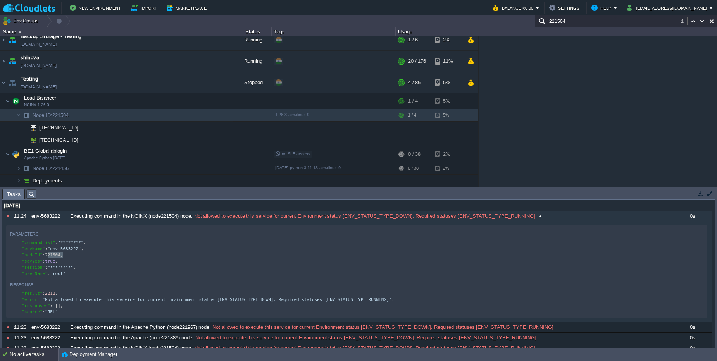
type textarea "2212"
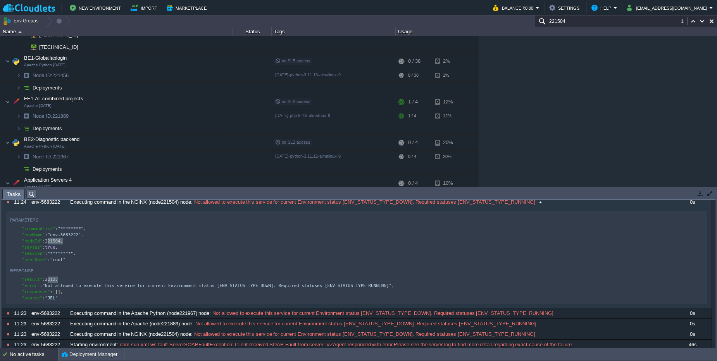
scroll to position [0, 0]
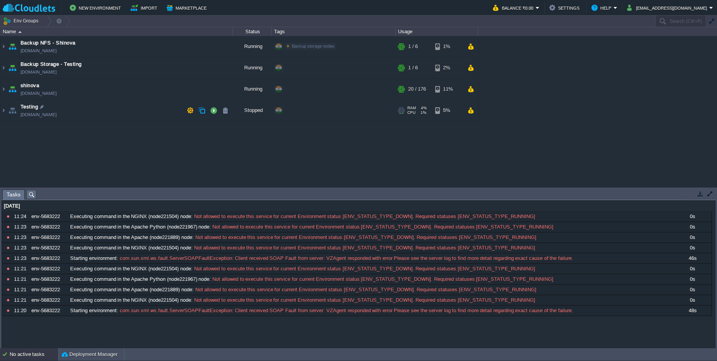
click at [97, 115] on td "Testing [DOMAIN_NAME]" at bounding box center [116, 110] width 233 height 21
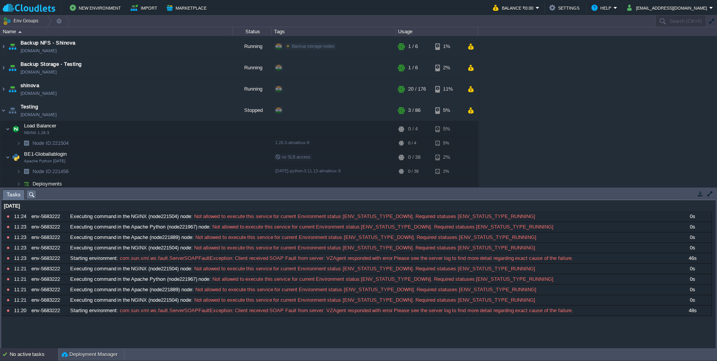
click at [38, 357] on div "No active tasks" at bounding box center [34, 355] width 48 height 12
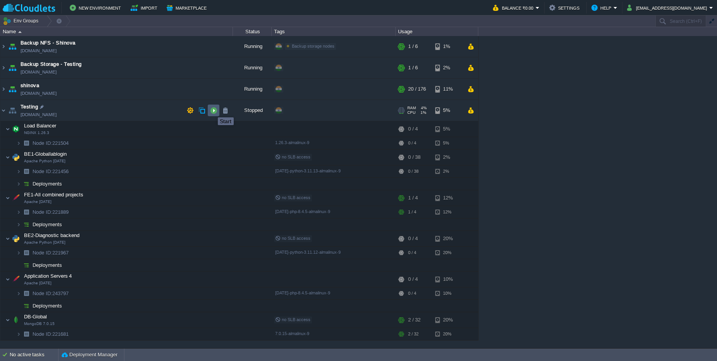
click at [212, 110] on button "button" at bounding box center [213, 110] width 7 height 7
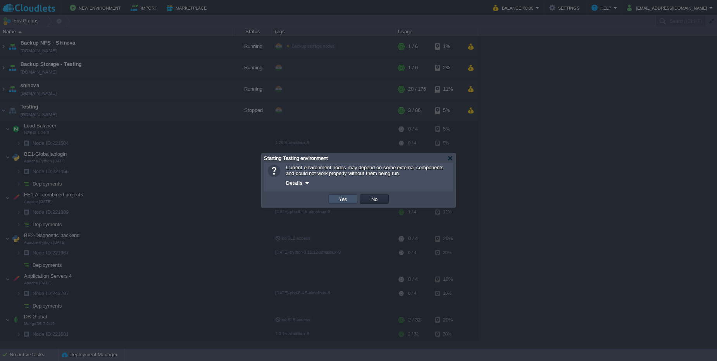
click at [349, 199] on button "Yes" at bounding box center [343, 199] width 13 height 7
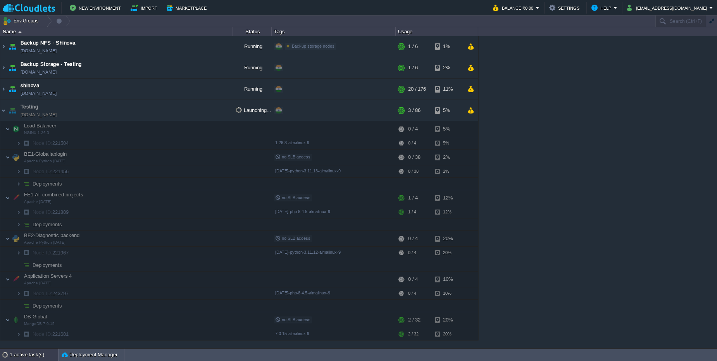
click at [22, 361] on div "1 active task(s)" at bounding box center [34, 355] width 48 height 12
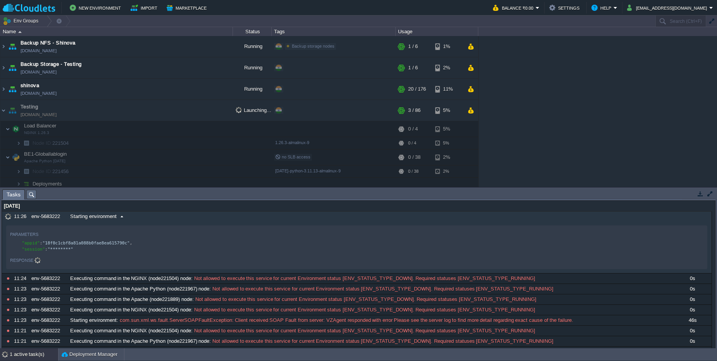
click at [159, 220] on div "Starting environment" at bounding box center [370, 217] width 604 height 10
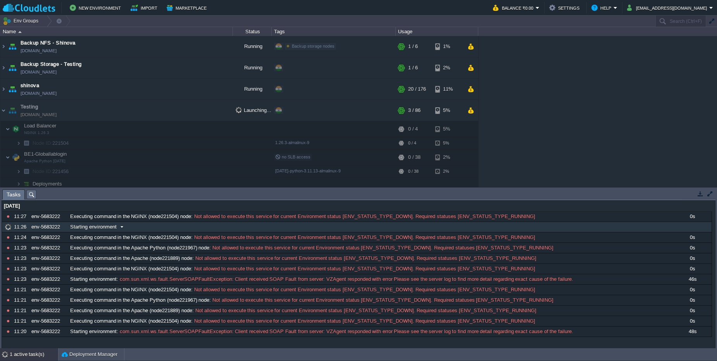
click at [138, 230] on div "Starting environment" at bounding box center [370, 227] width 604 height 10
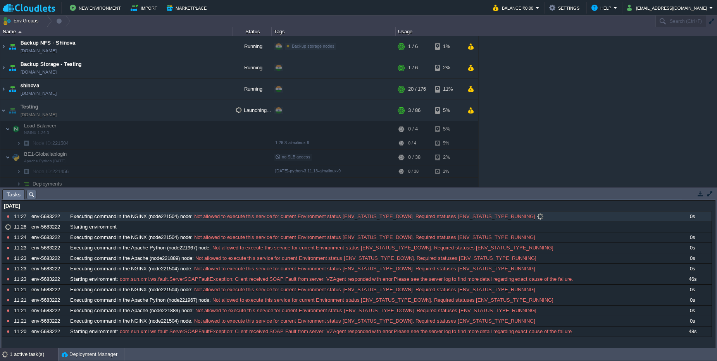
click at [571, 219] on div "Executing command in the NGINX (node221504) node : Not allowed to execute this …" at bounding box center [370, 217] width 604 height 10
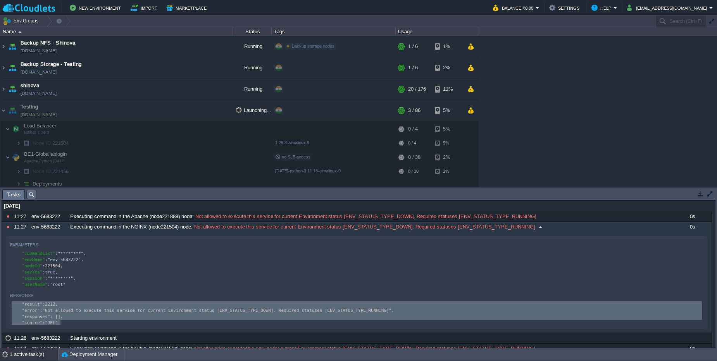
type textarea ""result": 2212, "error": "Not allowed to execute this service for current Envir…"
drag, startPoint x: 79, startPoint y: 327, endPoint x: 9, endPoint y: 240, distance: 111.3
click at [50, 245] on button "button" at bounding box center [49, 244] width 7 height 7
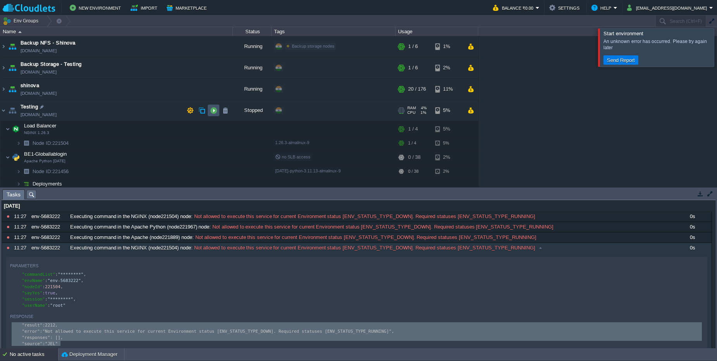
click at [212, 113] on button "button" at bounding box center [213, 110] width 7 height 7
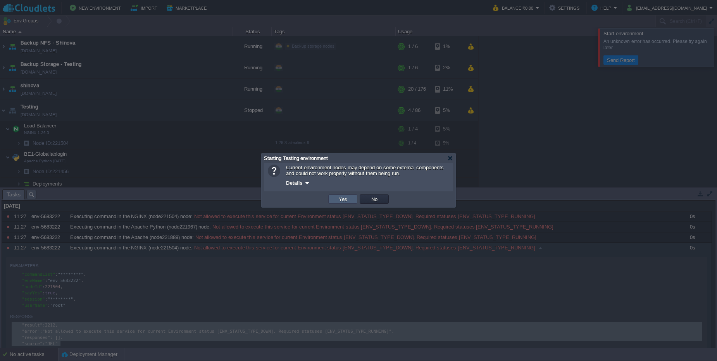
click at [350, 200] on td "Yes" at bounding box center [342, 199] width 29 height 9
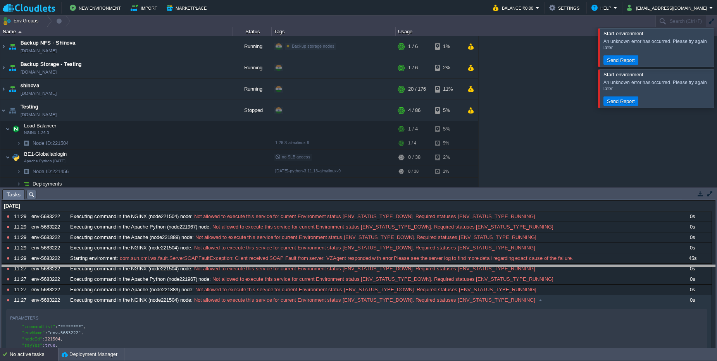
drag, startPoint x: 245, startPoint y: 192, endPoint x: 228, endPoint y: 269, distance: 79.2
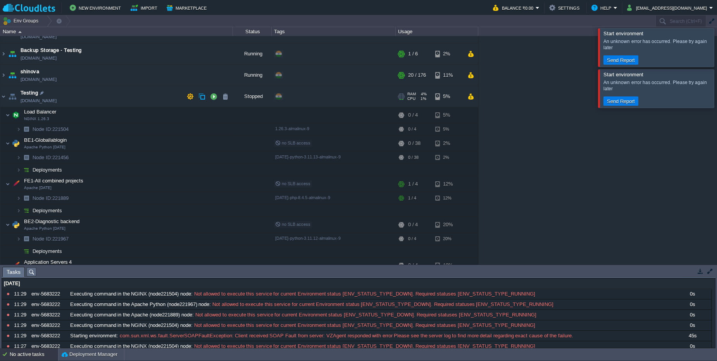
scroll to position [0, 0]
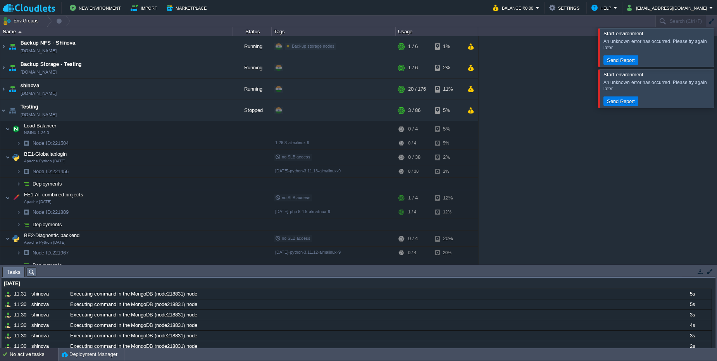
click at [41, 353] on div "No active tasks" at bounding box center [34, 355] width 48 height 12
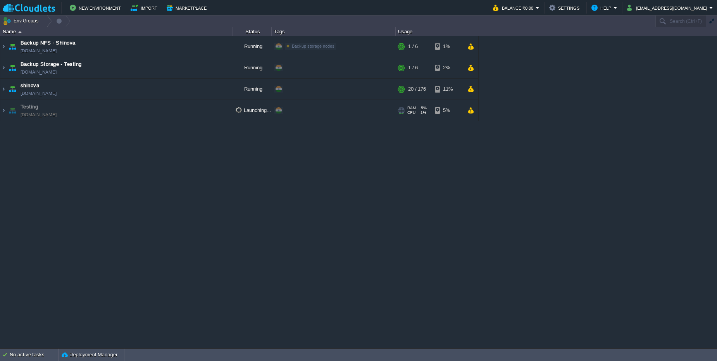
click at [163, 109] on td "Testing [DOMAIN_NAME]" at bounding box center [116, 110] width 233 height 21
click at [162, 110] on td "Testing [DOMAIN_NAME]" at bounding box center [116, 110] width 233 height 21
click at [111, 119] on td "Testing [DOMAIN_NAME]" at bounding box center [116, 110] width 233 height 21
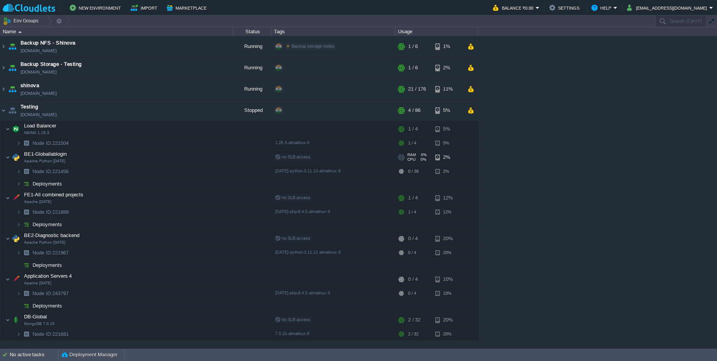
click at [160, 159] on td "BE1-Globallablogin Apache Python [DATE]" at bounding box center [116, 158] width 233 height 16
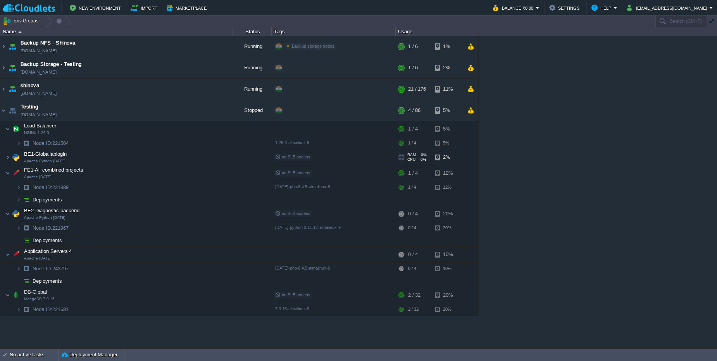
click at [154, 154] on td "BE1-Globallablogin Apache Python [DATE]" at bounding box center [116, 158] width 233 height 16
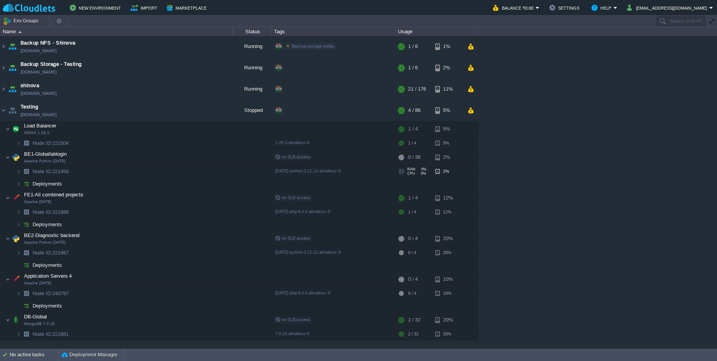
click at [57, 174] on span "Node ID: 221456" at bounding box center [51, 171] width 38 height 7
click at [17, 145] on img at bounding box center [18, 143] width 5 height 12
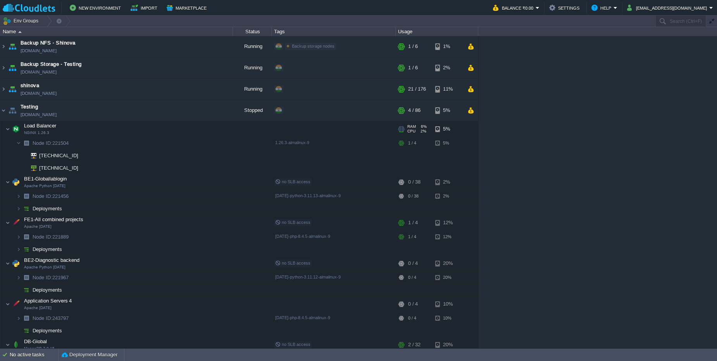
click at [166, 127] on td "Load Balancer NGINX 1.26.3" at bounding box center [116, 129] width 233 height 16
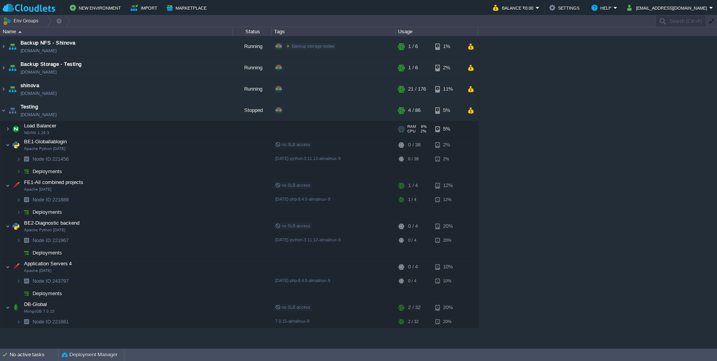
click at [167, 129] on td "Load Balancer NGINX 1.26.3" at bounding box center [116, 129] width 233 height 16
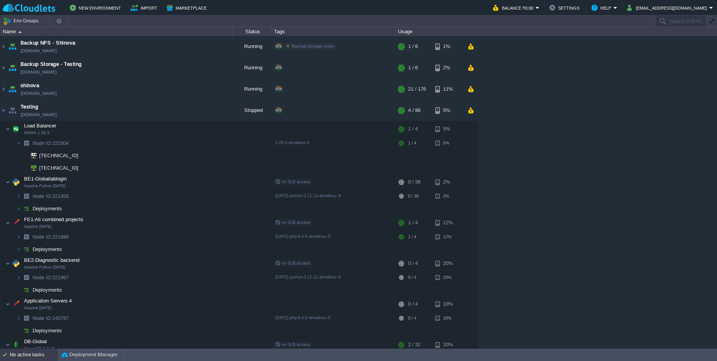
click at [19, 356] on div "No active tasks" at bounding box center [34, 355] width 48 height 12
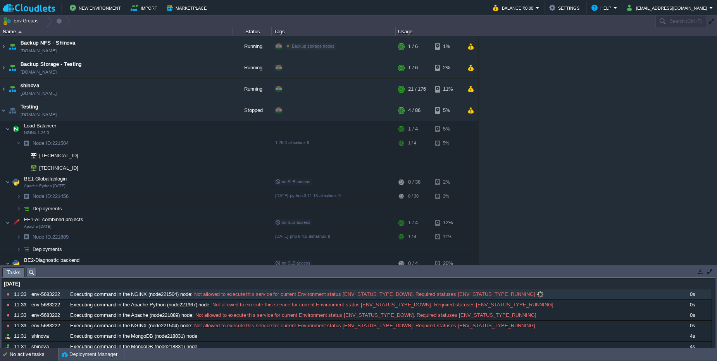
click at [256, 300] on div "10711092 11:33 env-5683222 Executing command in the NGINX (node221504) node : N…" at bounding box center [357, 295] width 710 height 10
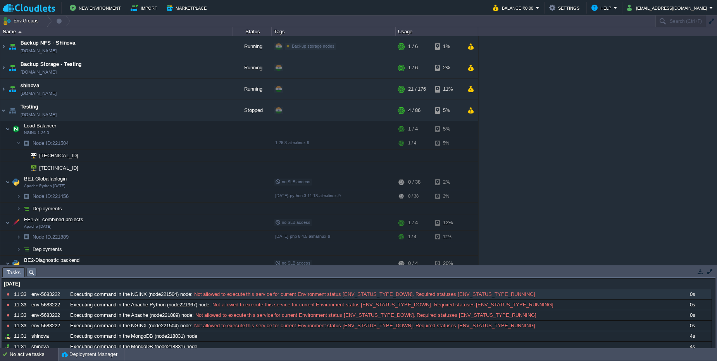
drag, startPoint x: 308, startPoint y: 206, endPoint x: 173, endPoint y: 142, distance: 150.3
click at [176, 152] on table "Load Balancer NGINX 1.26.3 RAM 6% CPU 0% 1 / 4 5% Node ID: 221504 1.26.3-almali…" at bounding box center [239, 243] width 478 height 244
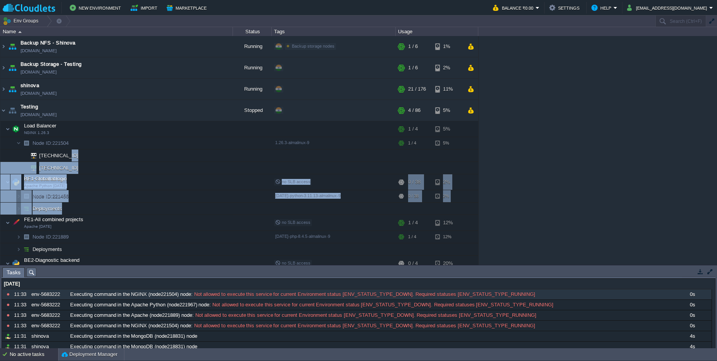
copy table "45.252.190.47 BE1-Globallablogin Apache Python 2.4.64 no SLB access RAM 0% CPU …"
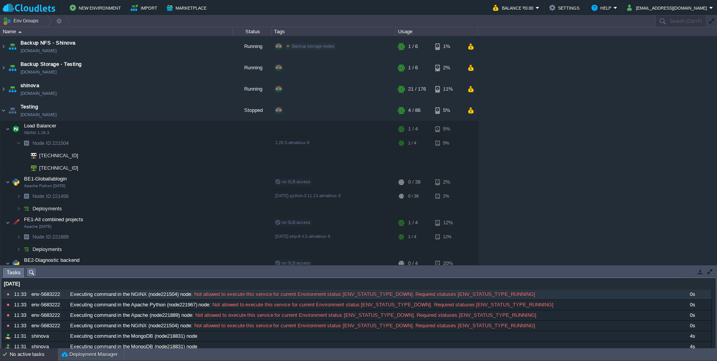
click at [577, 116] on div "Backup NFS - Shinova backup2025.in1.cloudlets.co.in Running Backup storage node…" at bounding box center [358, 150] width 717 height 229
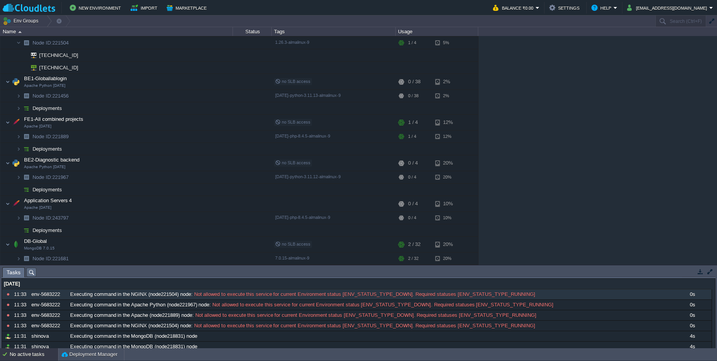
scroll to position [54, 0]
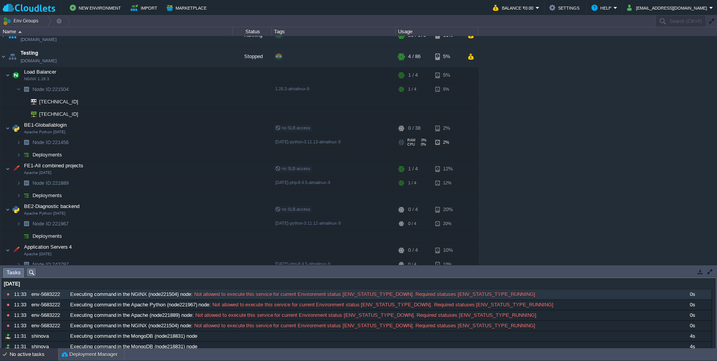
click at [79, 145] on td "Node ID: 221456" at bounding box center [116, 142] width 233 height 12
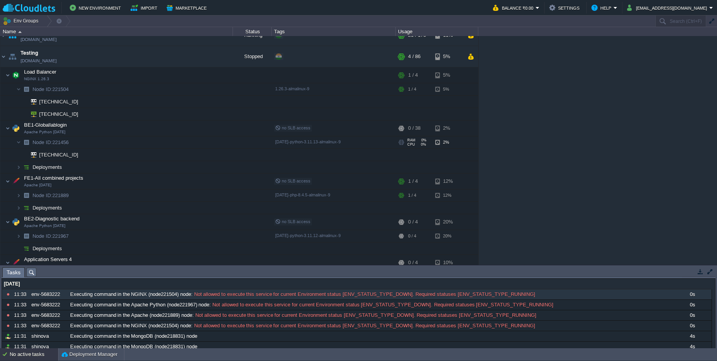
click at [66, 143] on span "Node ID: 221456" at bounding box center [51, 142] width 38 height 7
click at [66, 143] on input "221456" at bounding box center [132, 143] width 201 height 10
click at [84, 200] on td "Node ID: 221889" at bounding box center [116, 196] width 233 height 12
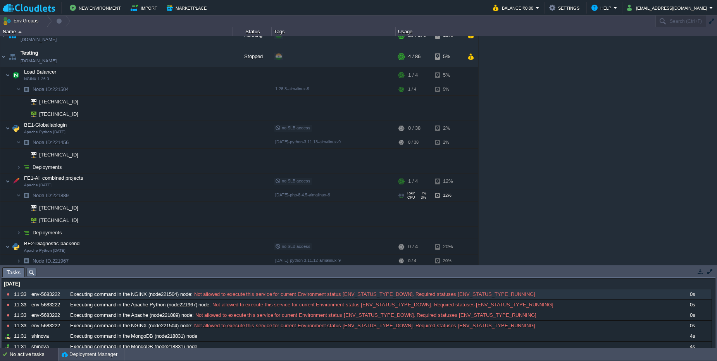
click at [60, 195] on span "Node ID: 221889" at bounding box center [51, 195] width 38 height 7
type input "221889"
click at [60, 195] on input "221889" at bounding box center [132, 196] width 201 height 10
click at [212, 59] on button "button" at bounding box center [213, 56] width 7 height 7
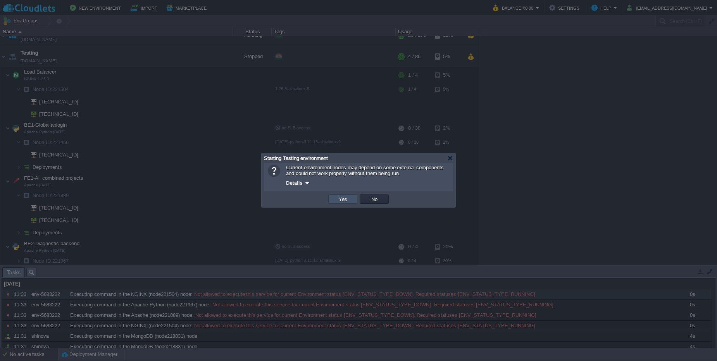
click at [338, 200] on button "Yes" at bounding box center [343, 199] width 13 height 7
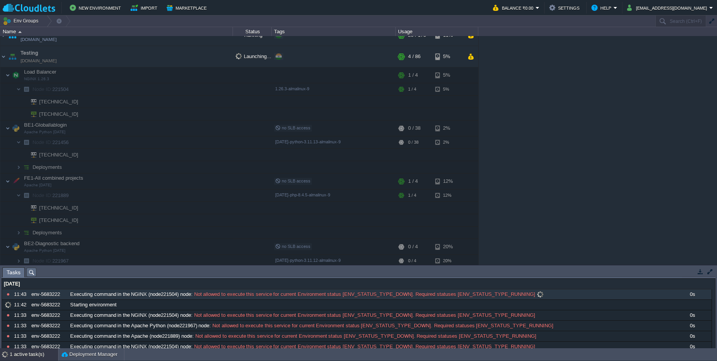
click at [116, 296] on span "Executing command in the NGINX (node221504) node" at bounding box center [130, 294] width 121 height 7
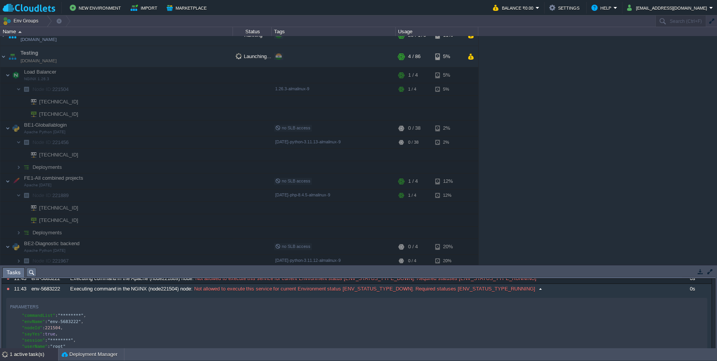
scroll to position [0, 0]
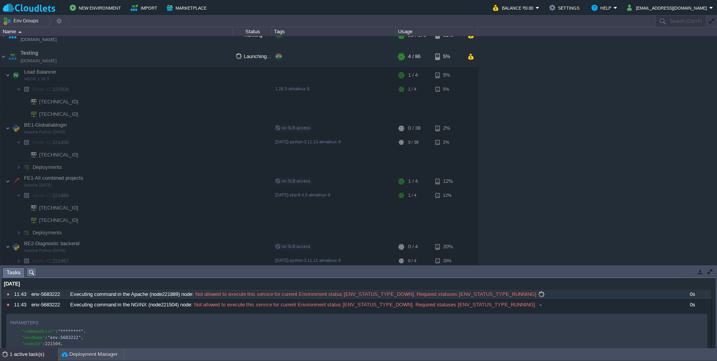
click at [155, 296] on span "Executing command in the Apache (node221889) node" at bounding box center [131, 294] width 122 height 7
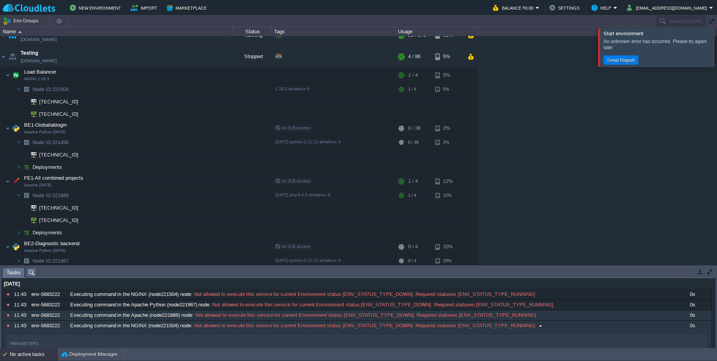
click at [41, 355] on div "No active tasks" at bounding box center [34, 355] width 48 height 12
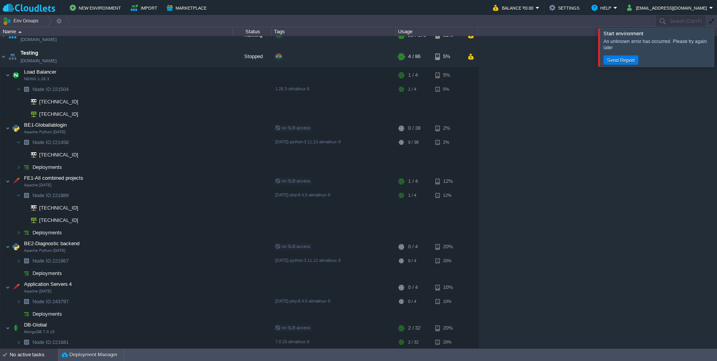
click at [41, 358] on div "No active tasks" at bounding box center [34, 355] width 48 height 12
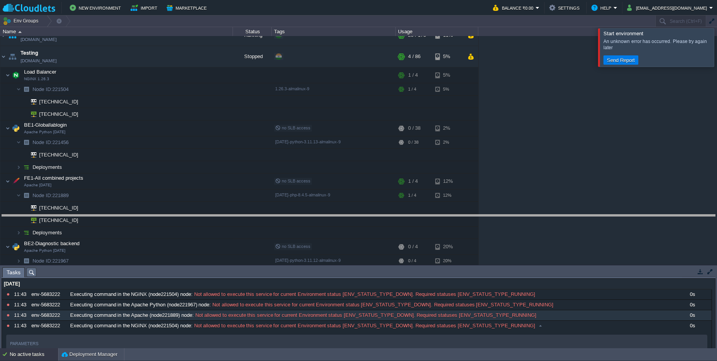
drag, startPoint x: 158, startPoint y: 271, endPoint x: 156, endPoint y: 218, distance: 53.1
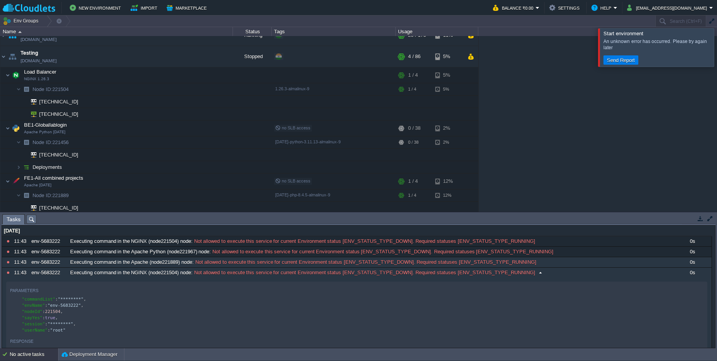
click at [596, 274] on div "Executing command in the NGINX (node221504) node : Not allowed to execute this …" at bounding box center [370, 273] width 604 height 10
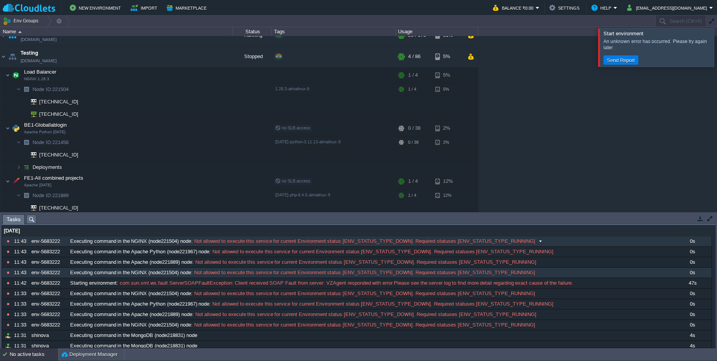
click at [252, 243] on span "Not allowed to execute this service for current Environment status [ENV_STATUS_…" at bounding box center [364, 241] width 343 height 7
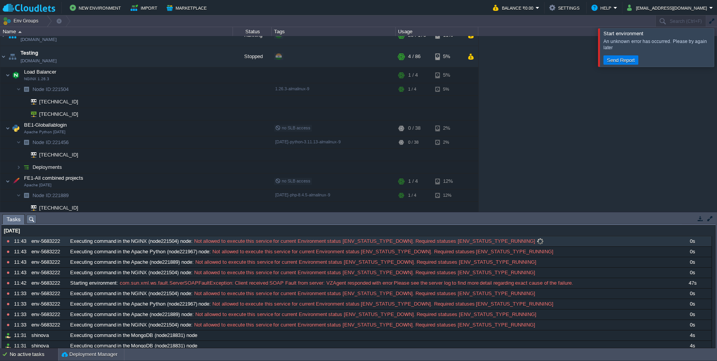
click at [136, 241] on span "Executing command in the NGINX (node221504) node" at bounding box center [130, 241] width 121 height 7
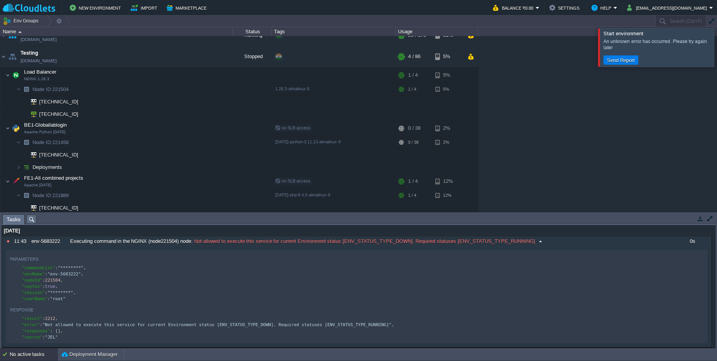
click at [525, 244] on span "Not allowed to execute this service for current Environment status [ENV_STATUS_…" at bounding box center [364, 241] width 343 height 7
type textarea "221504"
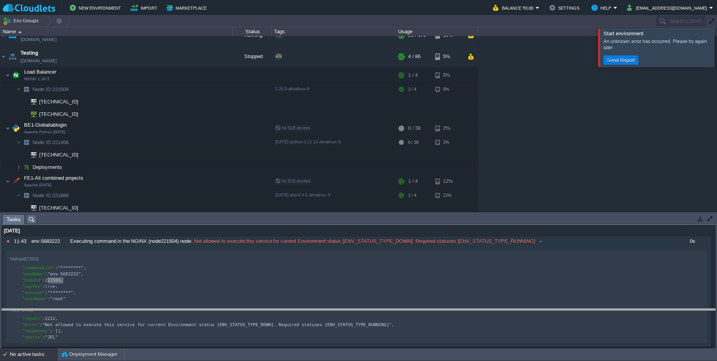
drag, startPoint x: 314, startPoint y: 219, endPoint x: 315, endPoint y: 314, distance: 94.6
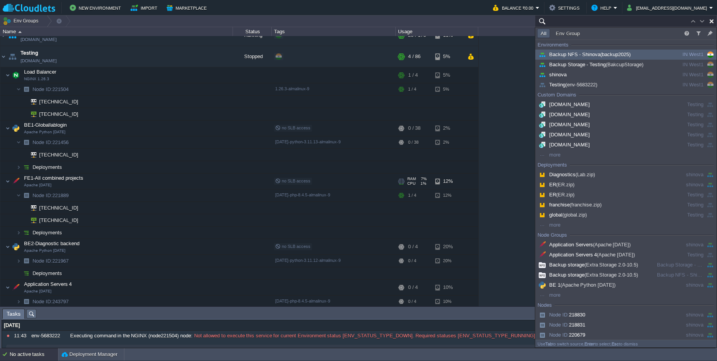
paste input "221504"
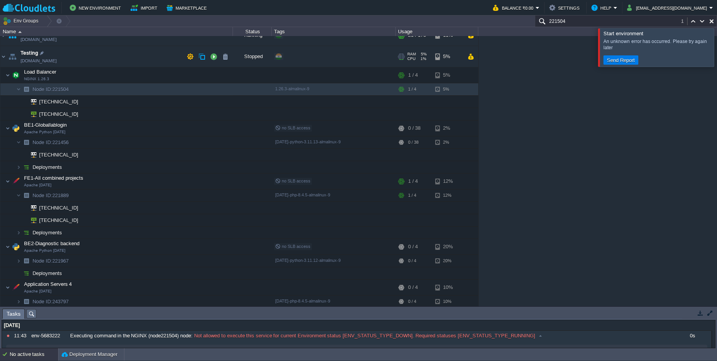
click at [101, 55] on td "Testing env-5683222.in1.cloudlets.co.in" at bounding box center [116, 56] width 233 height 21
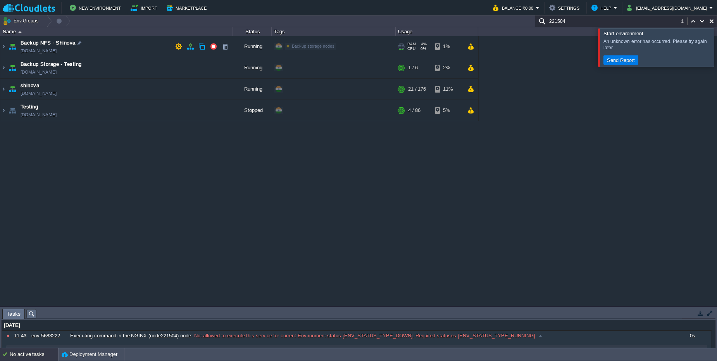
scroll to position [0, 0]
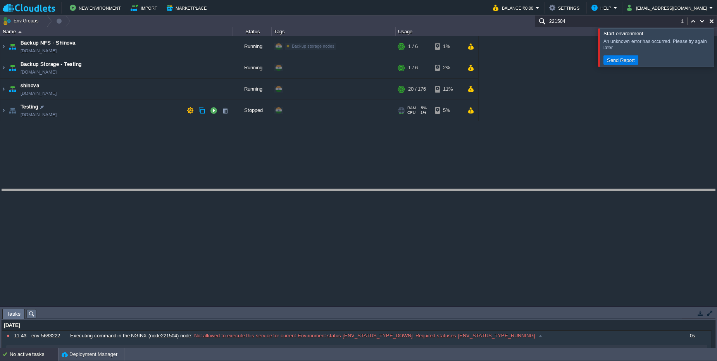
drag, startPoint x: 162, startPoint y: 317, endPoint x: 146, endPoint y: 190, distance: 127.8
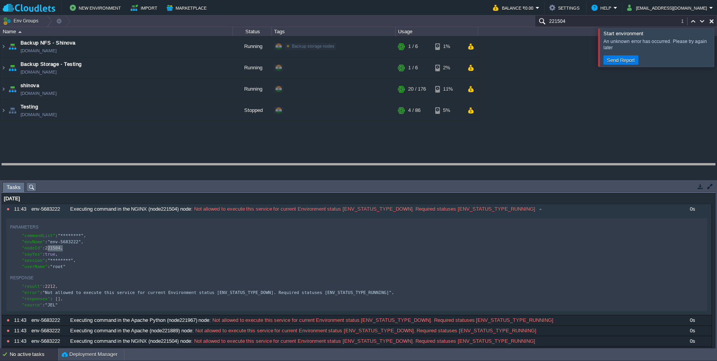
drag, startPoint x: 514, startPoint y: 184, endPoint x: 506, endPoint y: 166, distance: 20.2
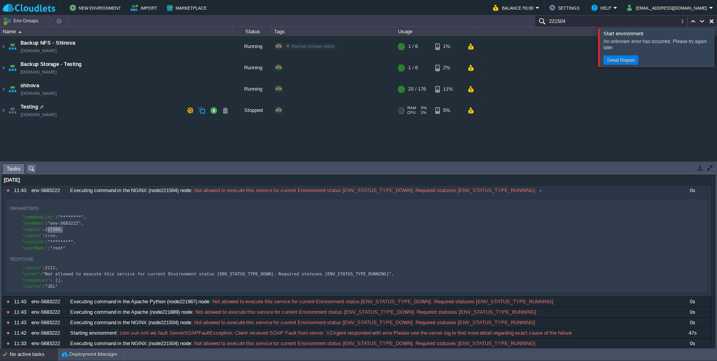
click at [69, 110] on td "Testing env-5683222.in1.cloudlets.co.in" at bounding box center [116, 110] width 233 height 21
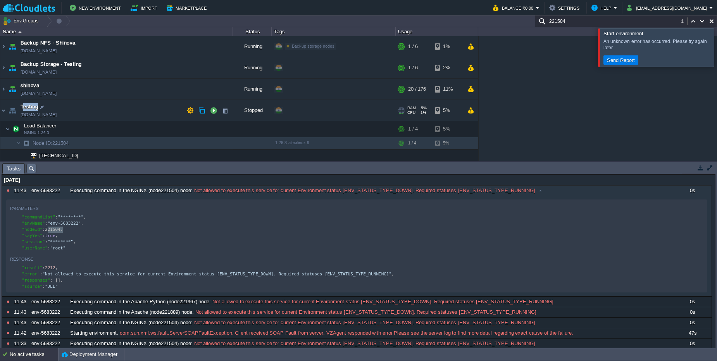
drag, startPoint x: 95, startPoint y: 117, endPoint x: 25, endPoint y: 106, distance: 71.4
click at [24, 105] on td "Testing env-5683222.in1.cloudlets.co.in" at bounding box center [116, 110] width 233 height 21
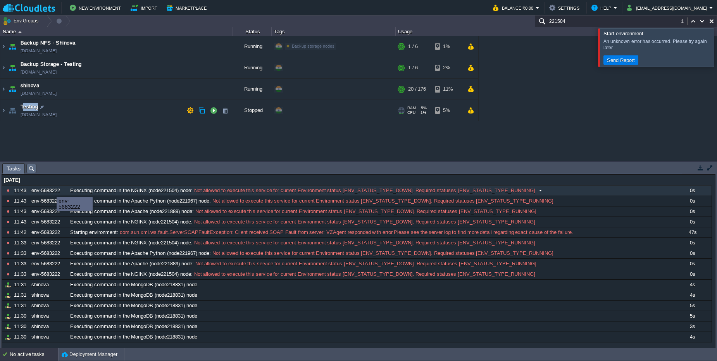
drag, startPoint x: 63, startPoint y: 192, endPoint x: 31, endPoint y: 189, distance: 31.9
click at [31, 189] on div "env-5683222" at bounding box center [48, 191] width 38 height 10
click at [98, 119] on td "Testing env-5683222.in1.cloudlets.co.in" at bounding box center [116, 110] width 233 height 21
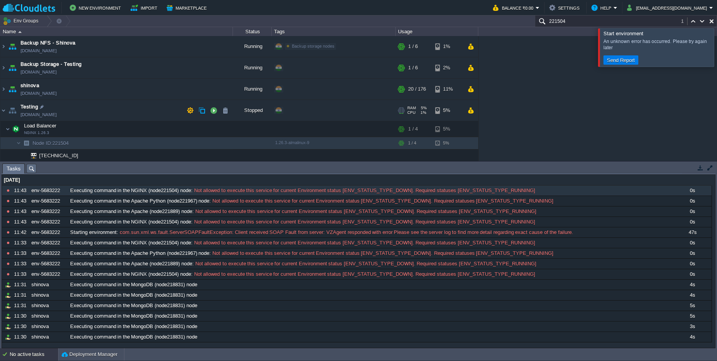
drag, startPoint x: 98, startPoint y: 117, endPoint x: 82, endPoint y: 111, distance: 17.1
click at [82, 111] on td "Testing env-5683222.in1.cloudlets.co.in" at bounding box center [116, 110] width 233 height 21
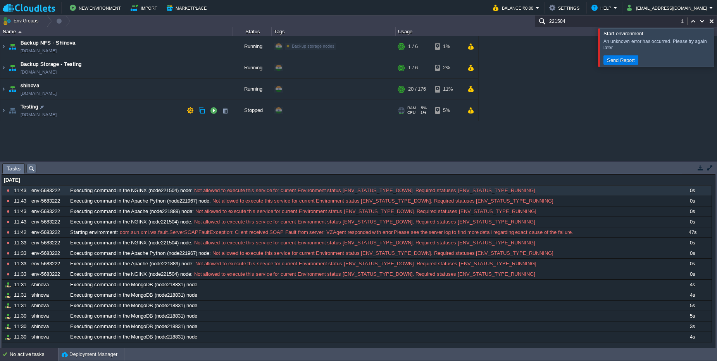
copy td "env-5683222.in1.cloudlets.co.i"
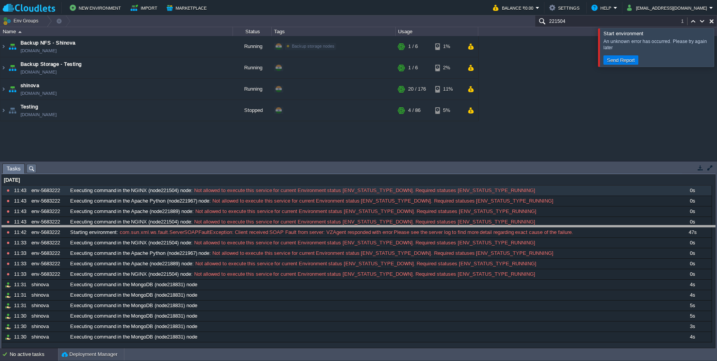
drag, startPoint x: 349, startPoint y: 168, endPoint x: 345, endPoint y: 230, distance: 62.2
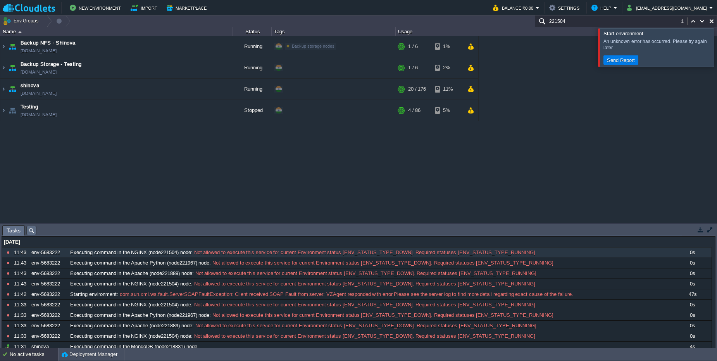
click at [200, 151] on div "Backup NFS - Shinova backup2025.in1.cloudlets.co.in Running Backup storage node…" at bounding box center [358, 129] width 717 height 187
click at [712, 19] on button "button" at bounding box center [711, 21] width 7 height 7
type input "Search (Ctrl+F)"
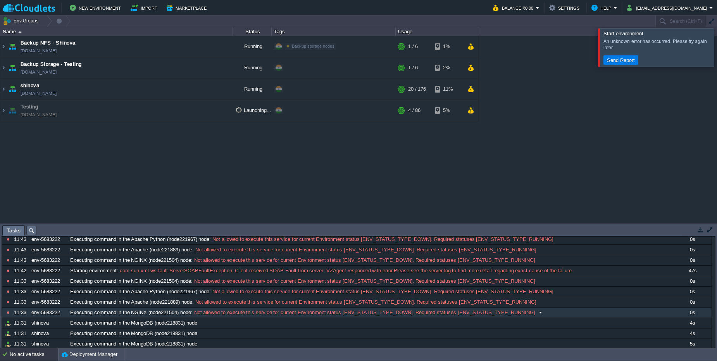
scroll to position [57, 0]
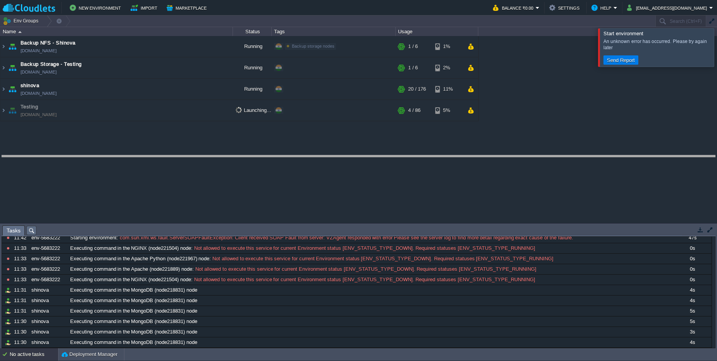
drag, startPoint x: 145, startPoint y: 233, endPoint x: 146, endPoint y: 163, distance: 70.2
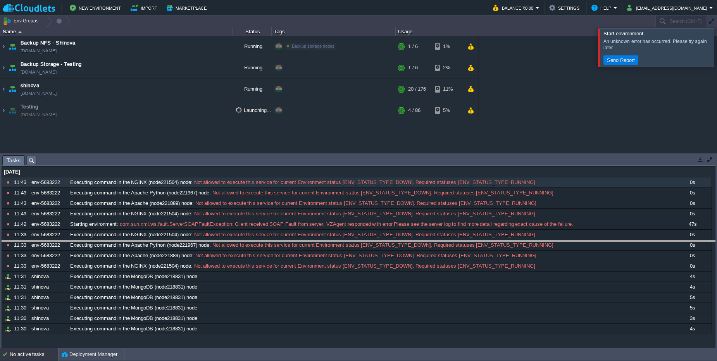
drag, startPoint x: 238, startPoint y: 155, endPoint x: 236, endPoint y: 240, distance: 84.9
click at [236, 240] on body "New Environment Import Marketplace Bonus ₹0.00 Upgrade Account Balance ₹0.00 Se…" at bounding box center [358, 180] width 717 height 361
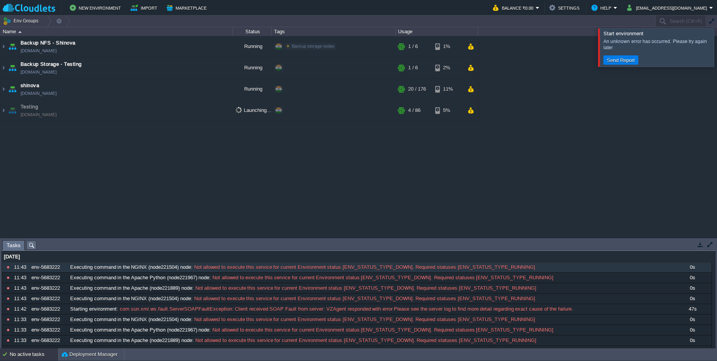
click at [717, 46] on div at bounding box center [727, 47] width 0 height 38
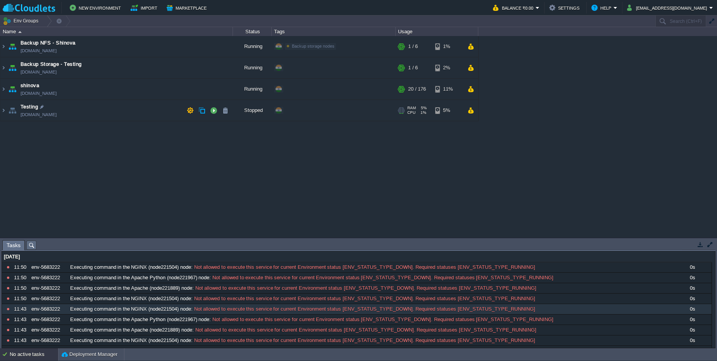
click at [112, 118] on td "Testing env-5683222.in1.cloudlets.co.in" at bounding box center [116, 110] width 233 height 21
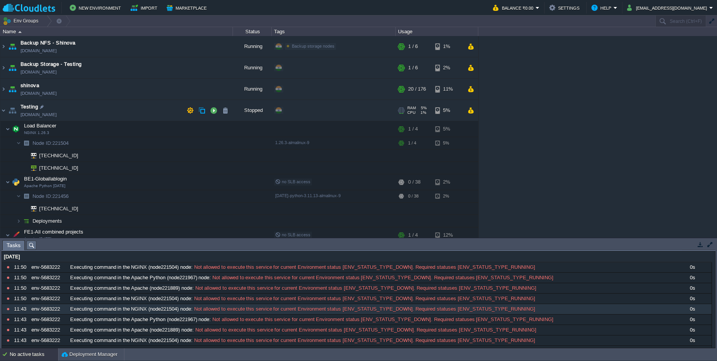
click at [112, 118] on td "Testing env-5683222.in1.cloudlets.co.in" at bounding box center [116, 110] width 233 height 21
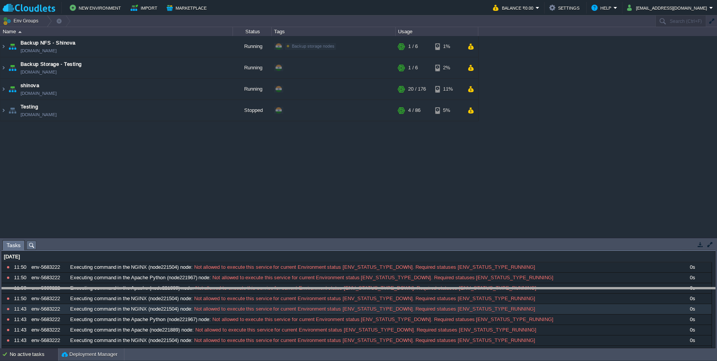
drag, startPoint x: 131, startPoint y: 245, endPoint x: 129, endPoint y: 293, distance: 48.1
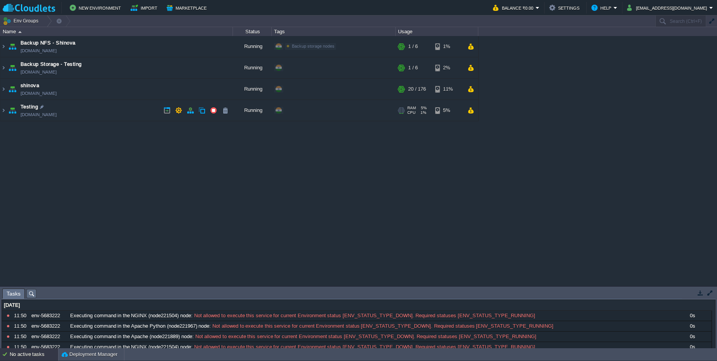
click at [167, 116] on td at bounding box center [167, 111] width 12 height 12
click at [109, 107] on td "Testing [DOMAIN_NAME]" at bounding box center [116, 110] width 233 height 21
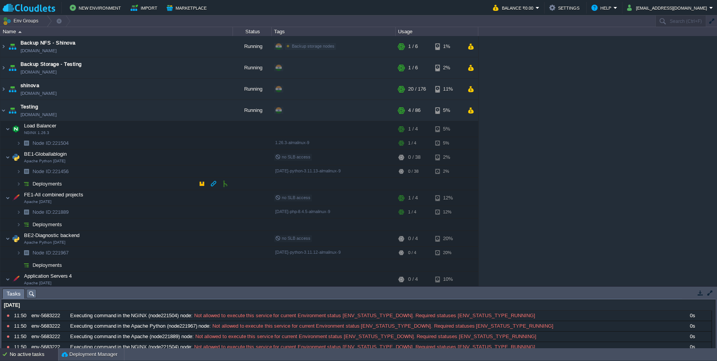
click at [25, 188] on img at bounding box center [26, 184] width 11 height 12
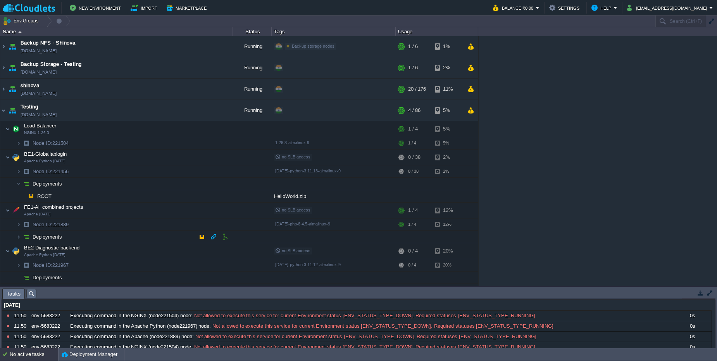
click at [24, 237] on img at bounding box center [26, 237] width 11 height 12
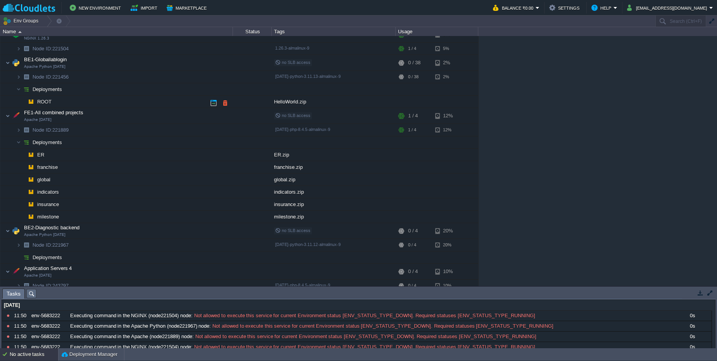
scroll to position [47, 0]
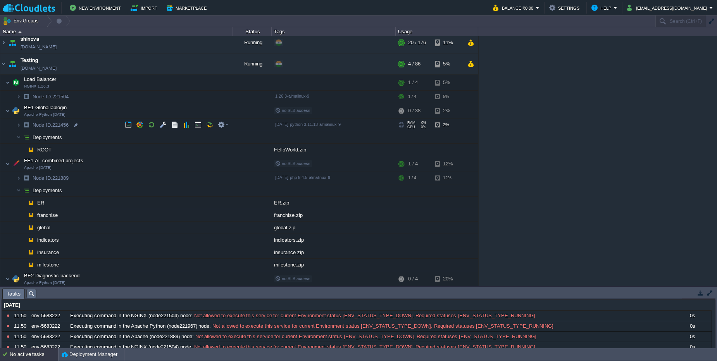
click at [62, 123] on span "Node ID: 221456" at bounding box center [51, 125] width 38 height 7
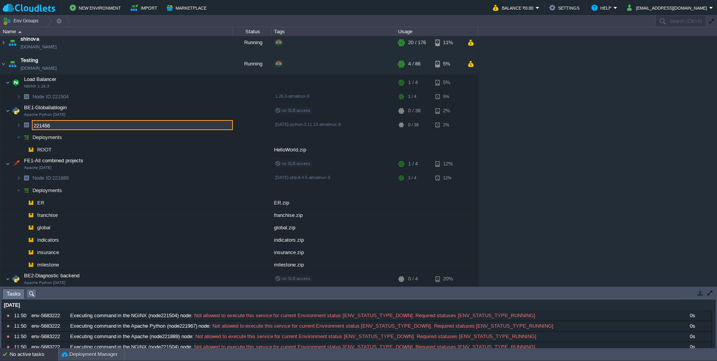
click at [62, 123] on input "221456" at bounding box center [132, 125] width 201 height 10
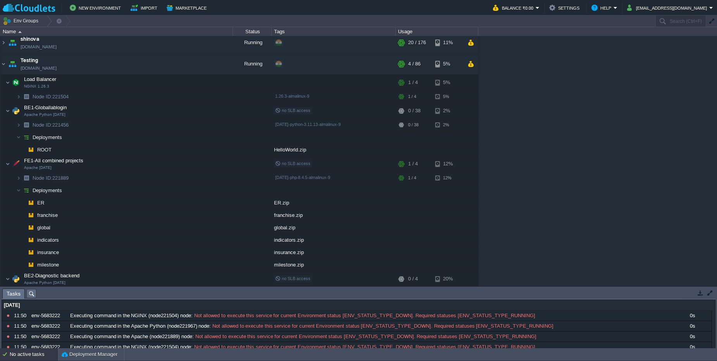
click at [34, 357] on div "No active tasks" at bounding box center [34, 355] width 48 height 12
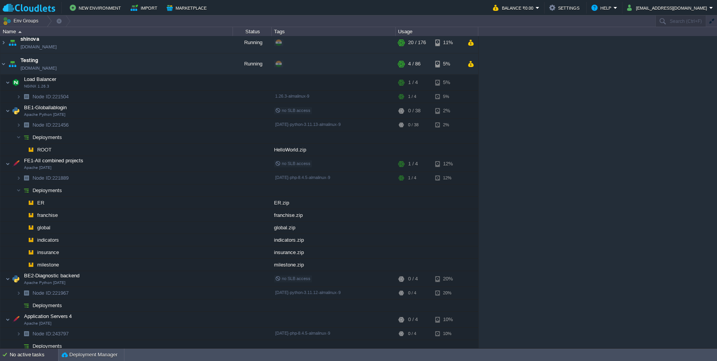
click at [34, 357] on div "No active tasks" at bounding box center [34, 355] width 48 height 12
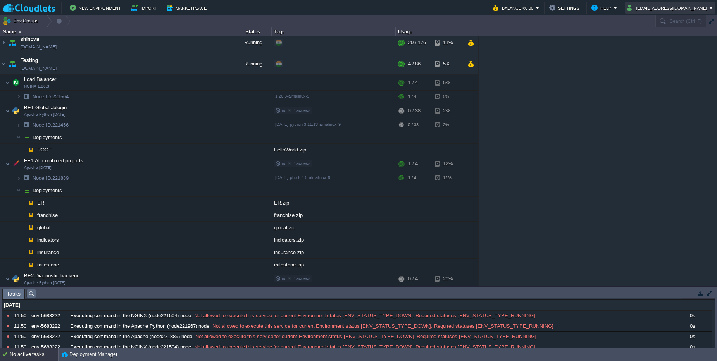
click at [666, 9] on button "[EMAIL_ADDRESS][DOMAIN_NAME]" at bounding box center [668, 7] width 82 height 9
click at [656, 44] on img at bounding box center [654, 41] width 6 height 6
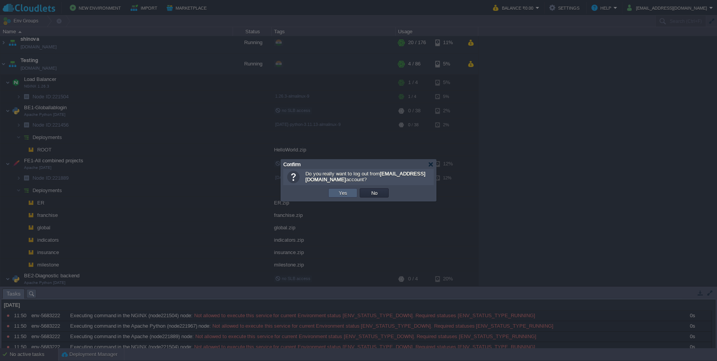
drag, startPoint x: 341, startPoint y: 197, endPoint x: 373, endPoint y: 140, distance: 65.1
click at [341, 197] on td "Yes" at bounding box center [342, 192] width 29 height 9
